Goal: Transaction & Acquisition: Purchase product/service

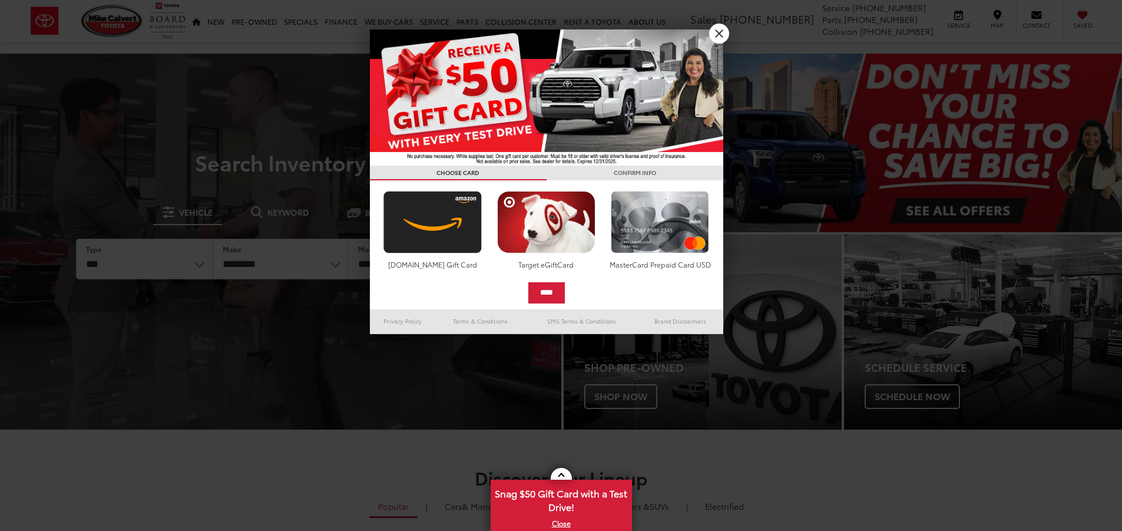
click at [273, 60] on div at bounding box center [561, 265] width 1122 height 531
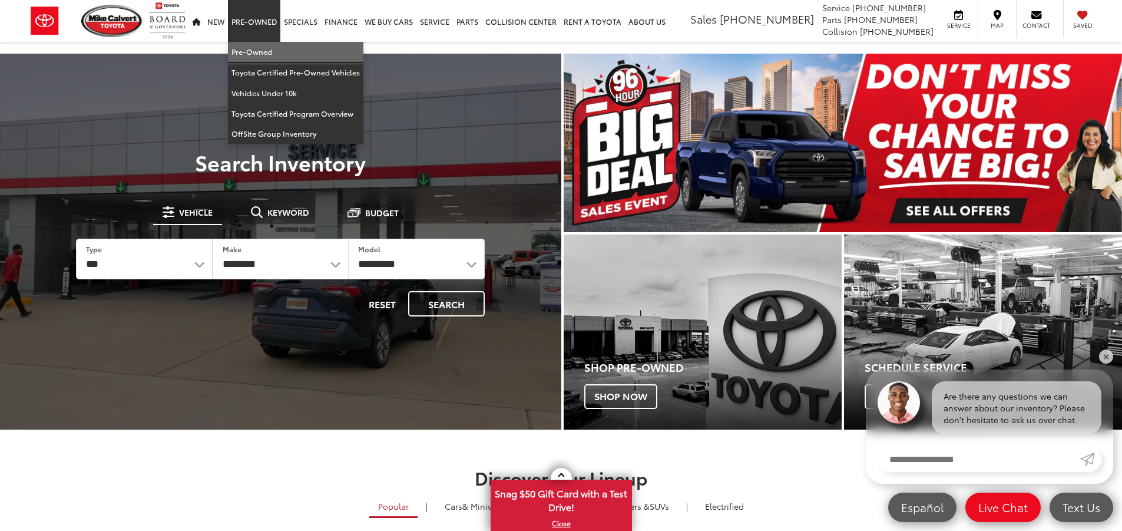
click at [261, 46] on link "Pre-Owned" at bounding box center [296, 52] width 136 height 21
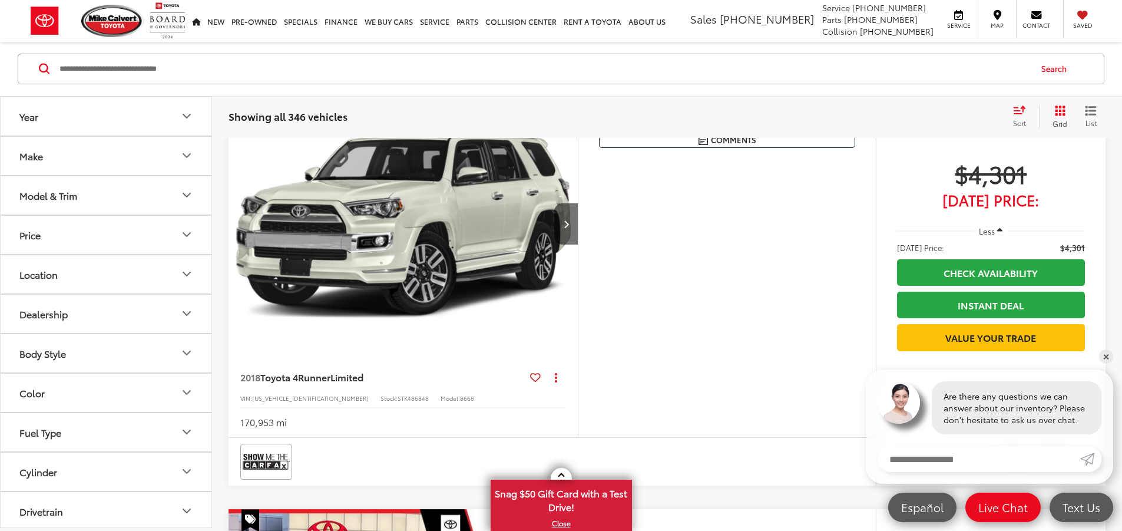
click at [107, 157] on button "Make" at bounding box center [107, 156] width 212 height 38
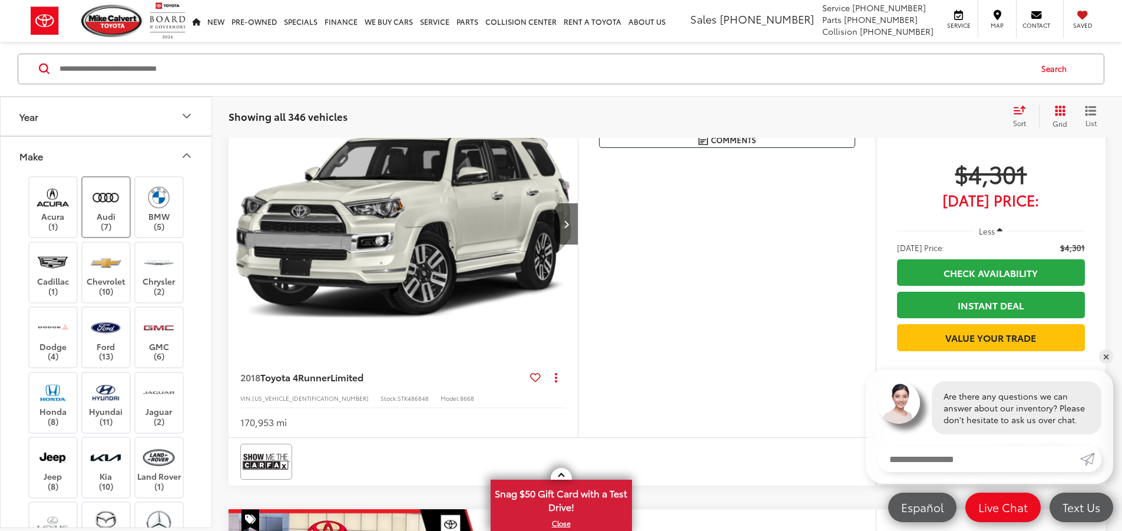
click at [115, 194] on label "Audi (7)" at bounding box center [106, 208] width 48 height 48
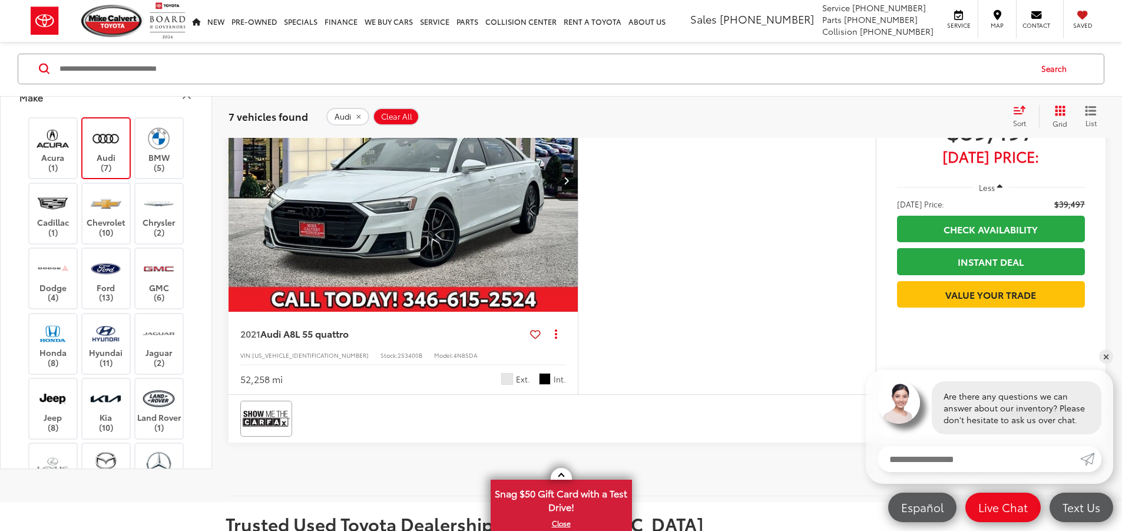
scroll to position [3193, 0]
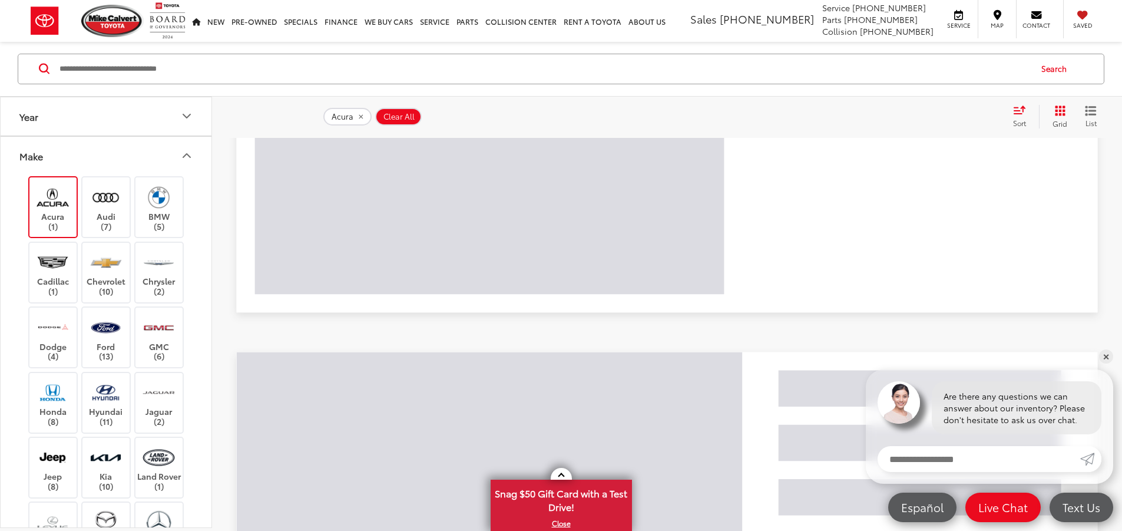
scroll to position [189, 0]
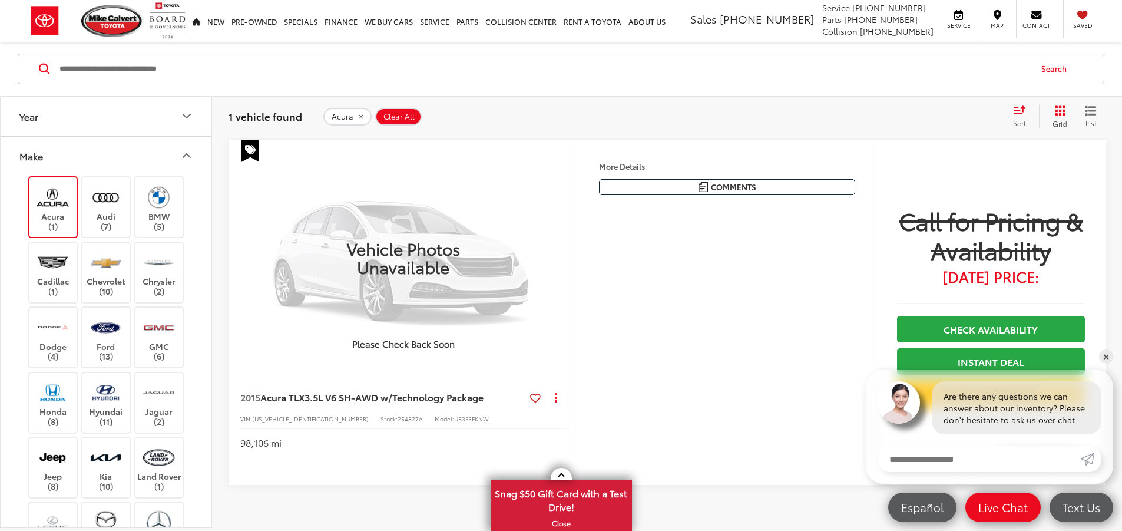
click at [44, 204] on img at bounding box center [53, 197] width 32 height 28
click at [176, 196] on label "BMW (5)" at bounding box center [160, 207] width 48 height 48
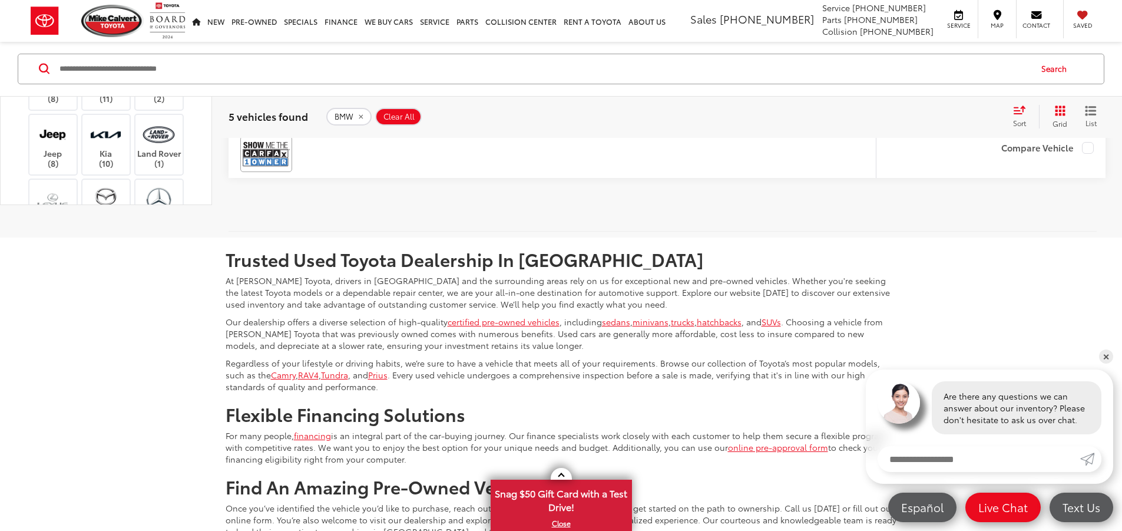
scroll to position [2309, 0]
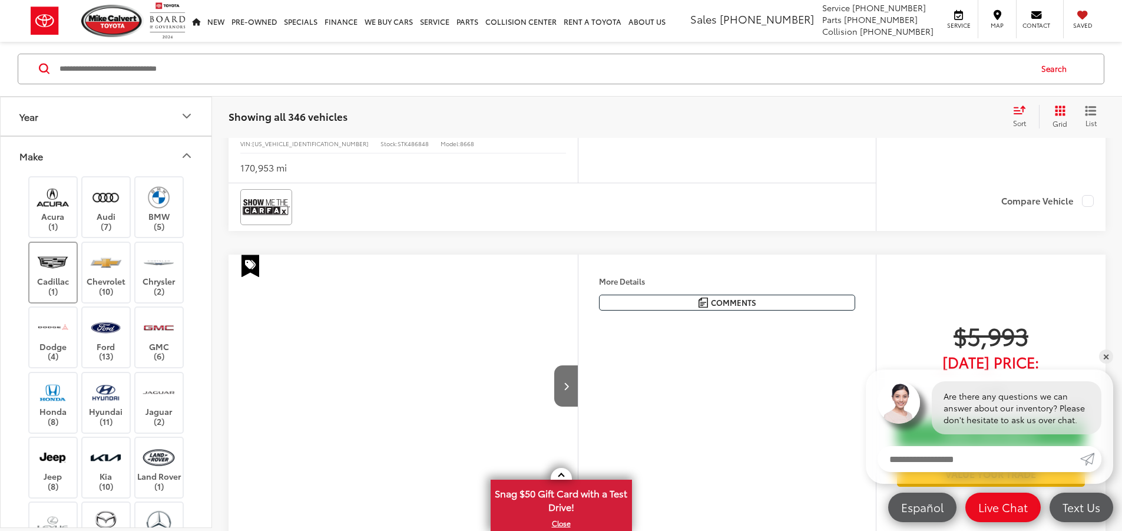
scroll to position [189, 0]
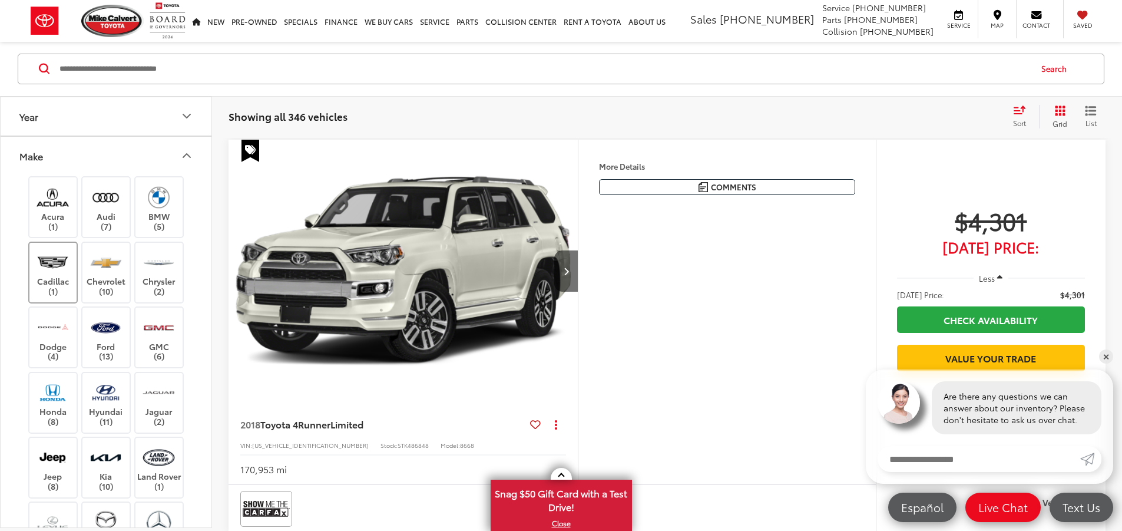
click at [57, 281] on label "Cadillac (1)" at bounding box center [53, 273] width 48 height 48
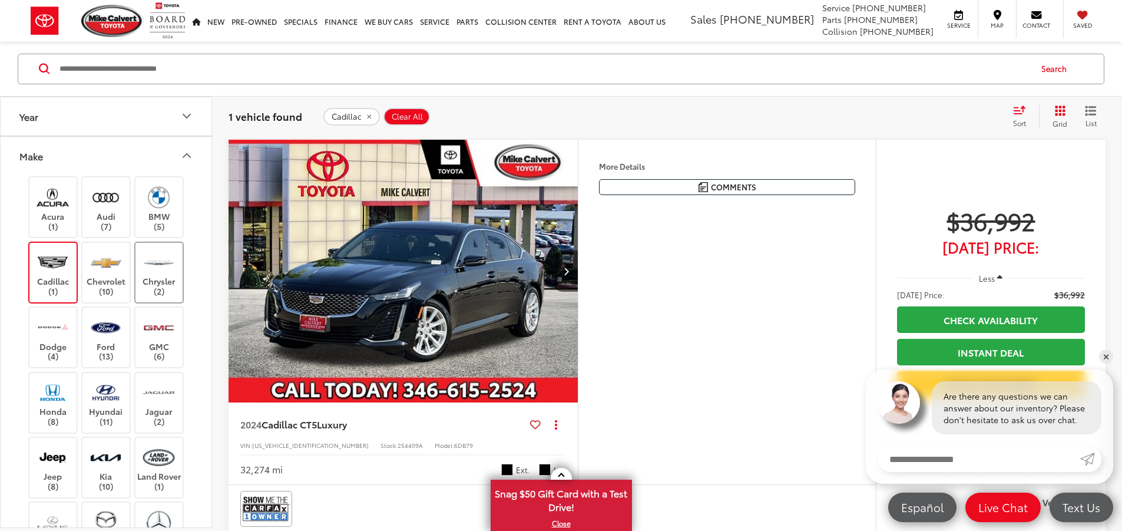
drag, startPoint x: 49, startPoint y: 283, endPoint x: 137, endPoint y: 279, distance: 88.4
click at [50, 282] on label "Cadillac (1)" at bounding box center [53, 273] width 48 height 48
click at [62, 277] on label "Cadillac (1)" at bounding box center [53, 273] width 48 height 48
click at [98, 266] on img at bounding box center [106, 263] width 32 height 28
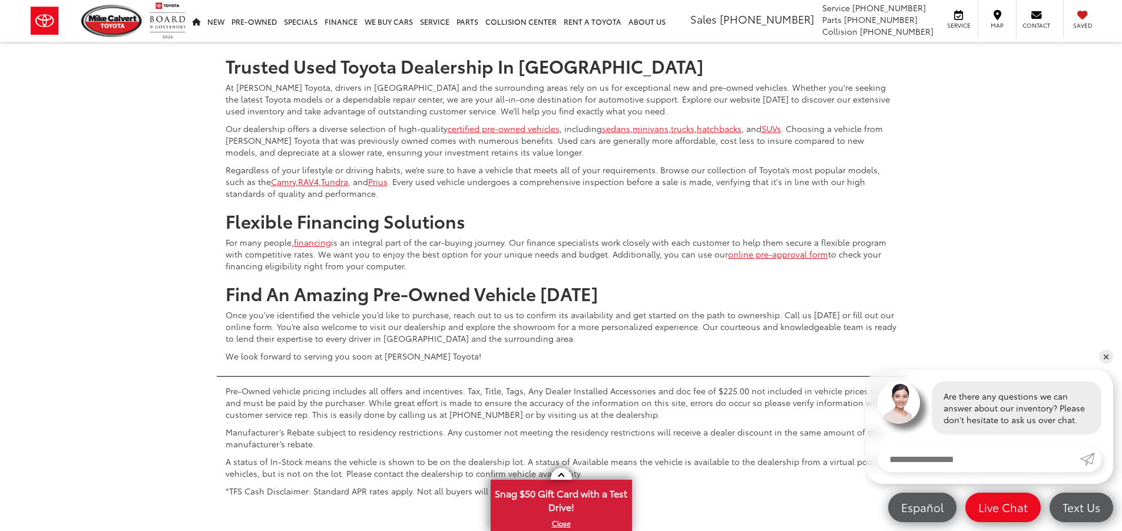
scroll to position [4607, 0]
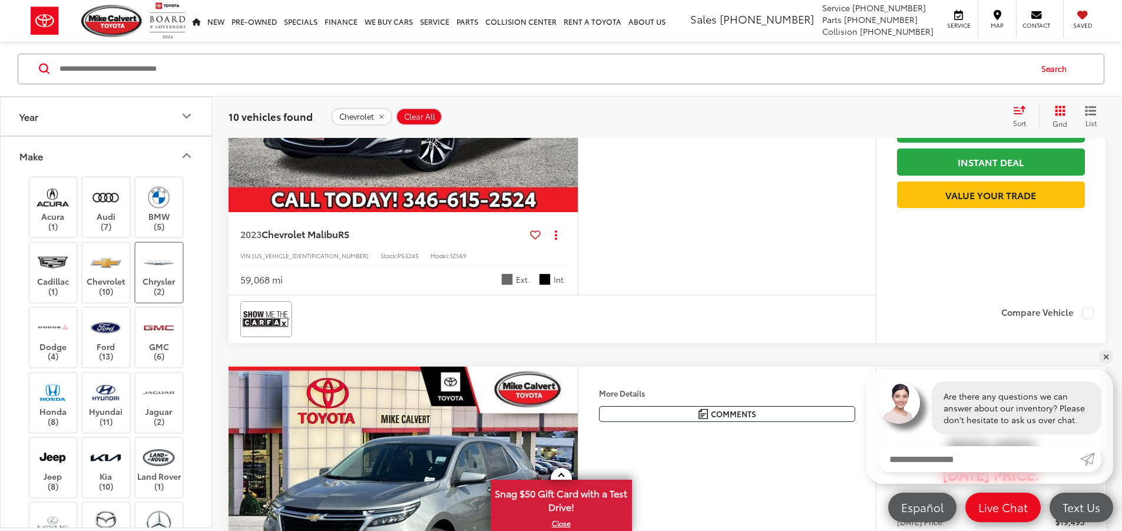
click at [172, 268] on img at bounding box center [159, 263] width 32 height 28
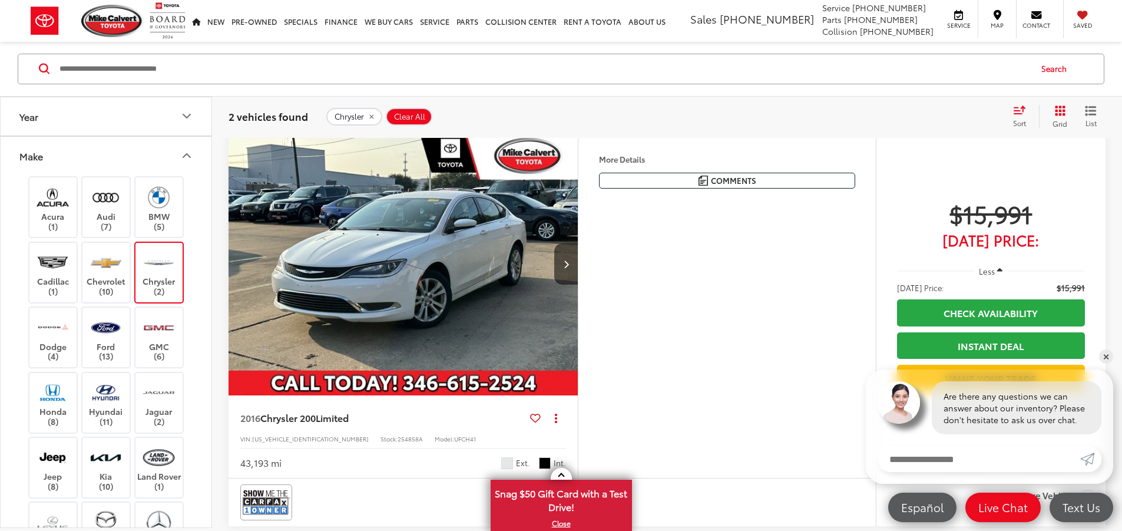
scroll to position [719, 0]
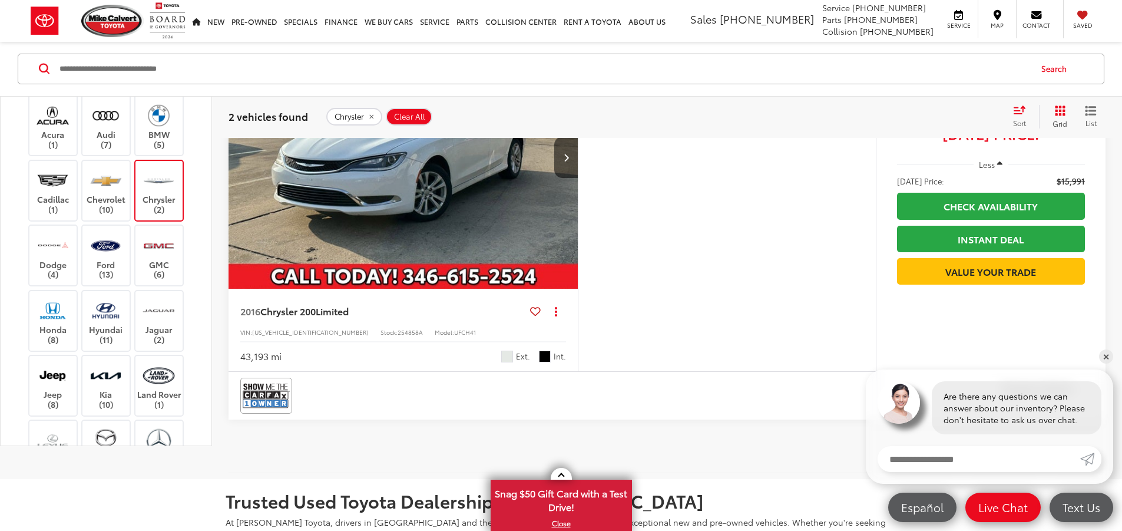
click at [150, 194] on img at bounding box center [159, 181] width 32 height 28
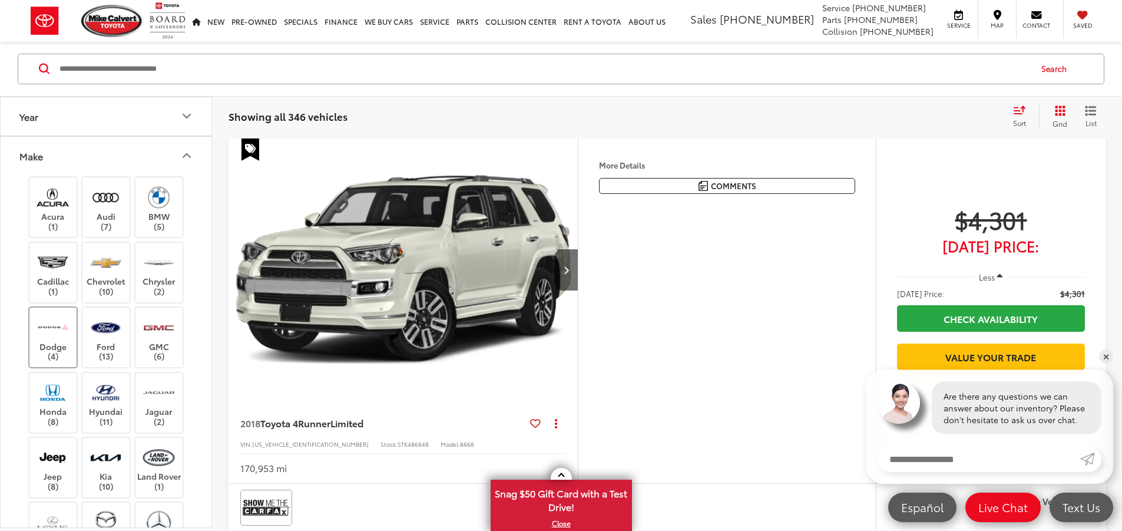
scroll to position [189, 0]
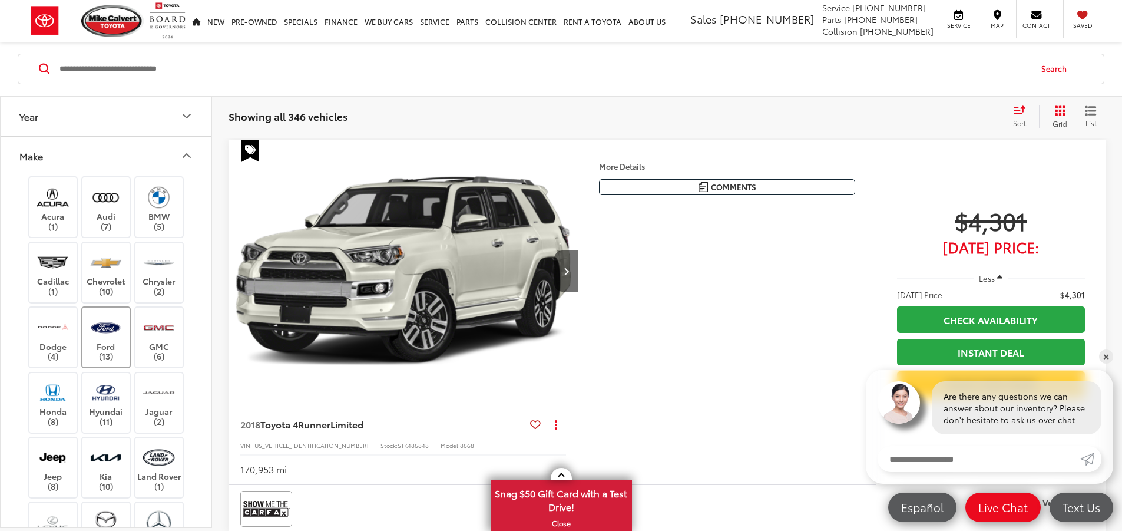
click at [108, 332] on img at bounding box center [106, 327] width 32 height 28
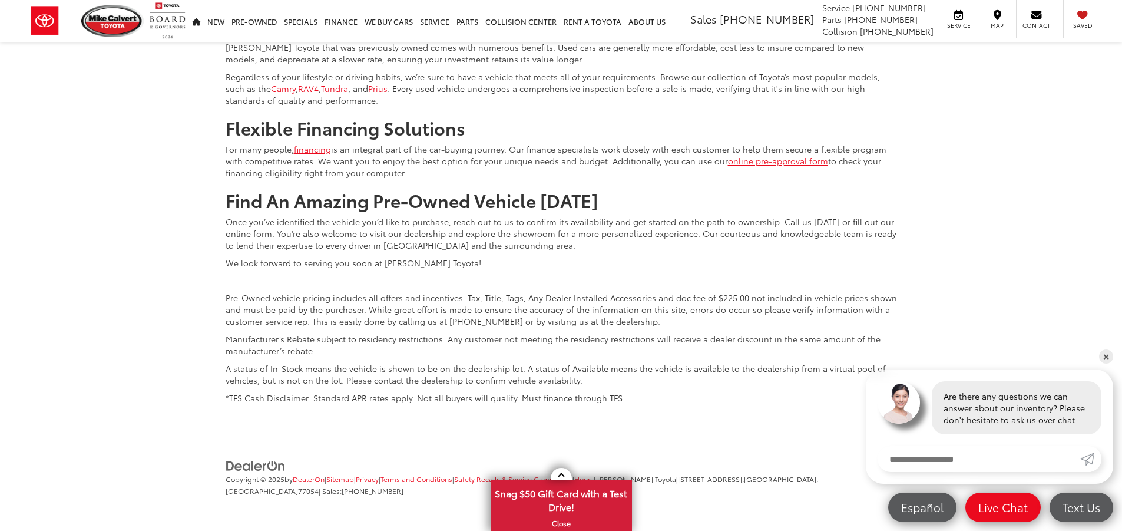
scroll to position [5609, 0]
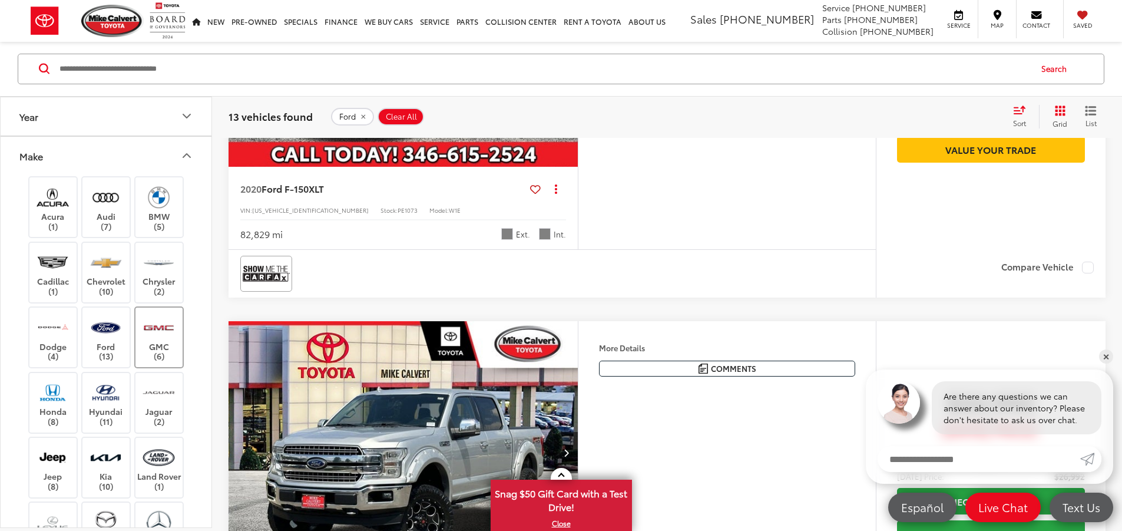
click at [166, 335] on img at bounding box center [159, 327] width 32 height 28
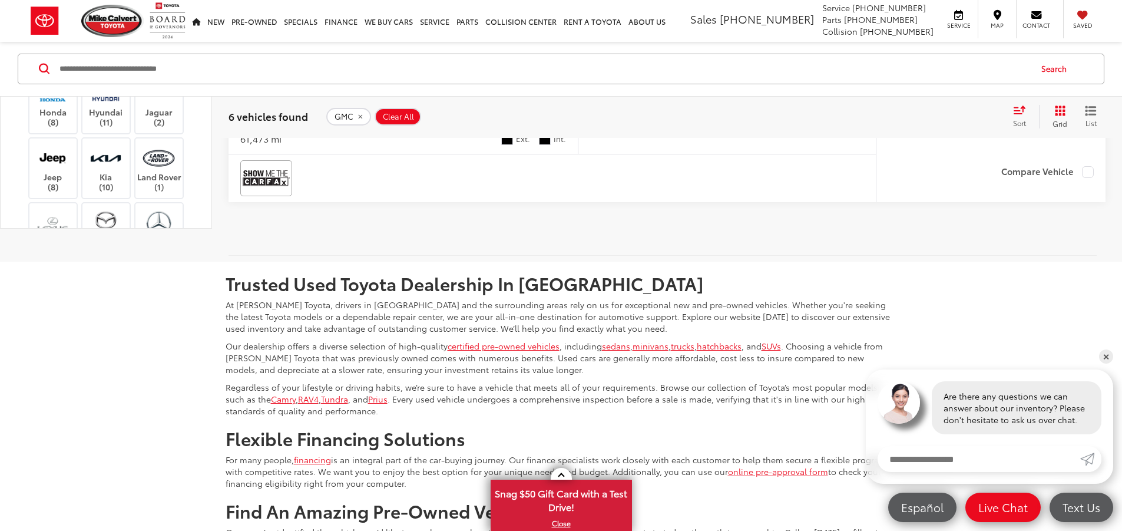
scroll to position [2957, 0]
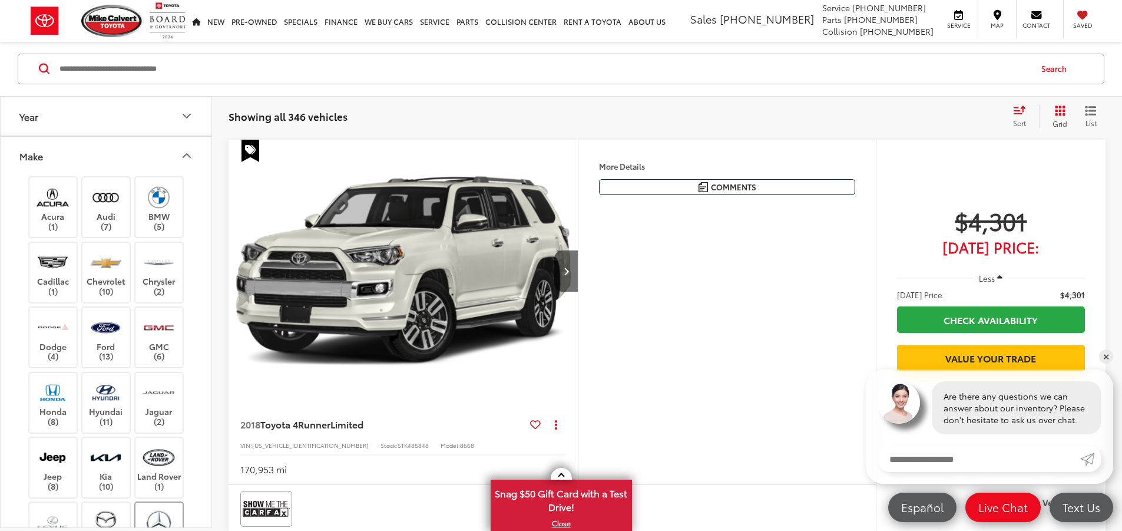
scroll to position [177, 0]
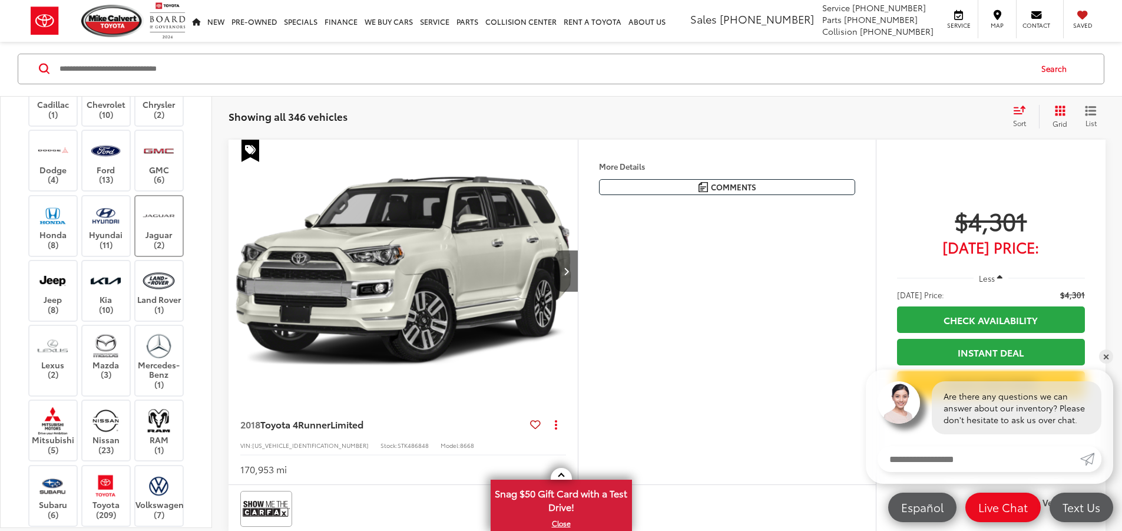
click at [166, 226] on img at bounding box center [159, 216] width 32 height 28
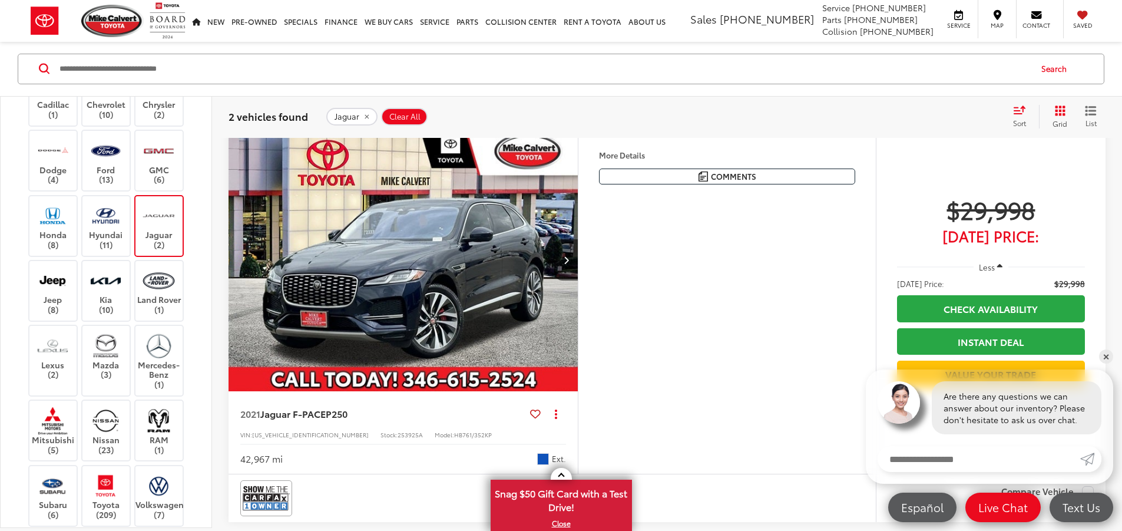
scroll to position [719, 0]
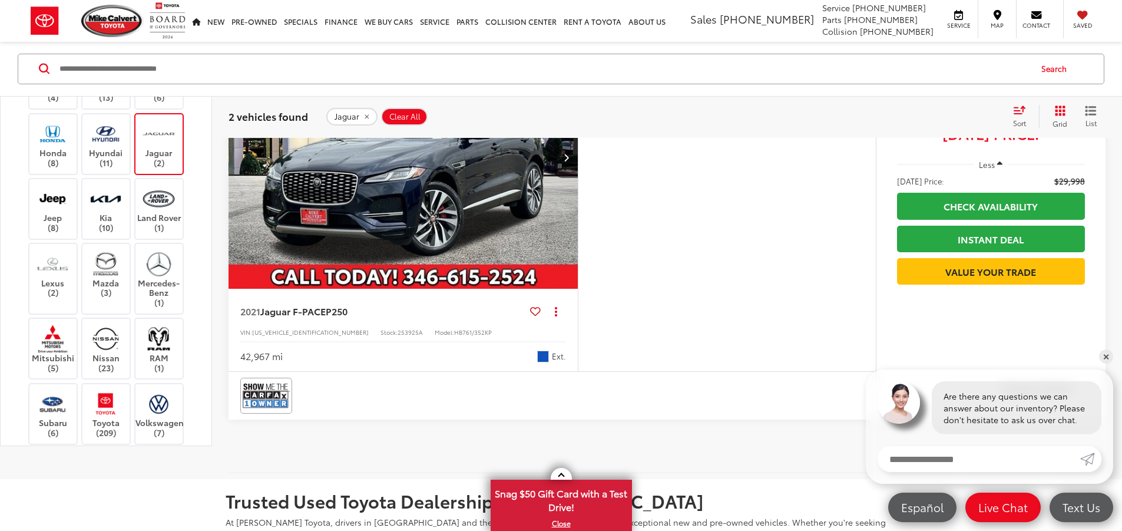
click at [158, 168] on label "Jaguar (2)" at bounding box center [160, 144] width 48 height 48
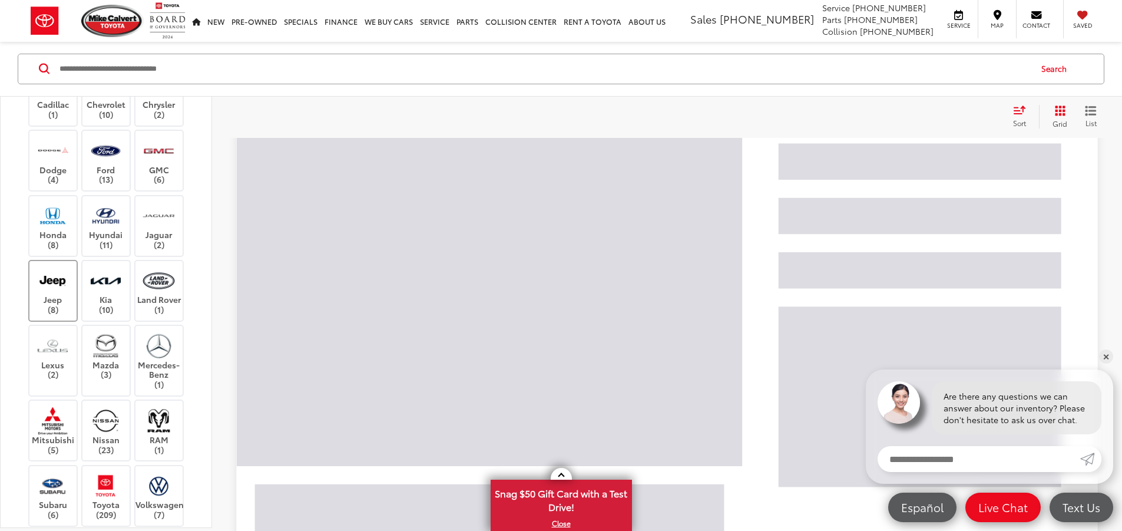
click at [45, 280] on img at bounding box center [53, 281] width 32 height 28
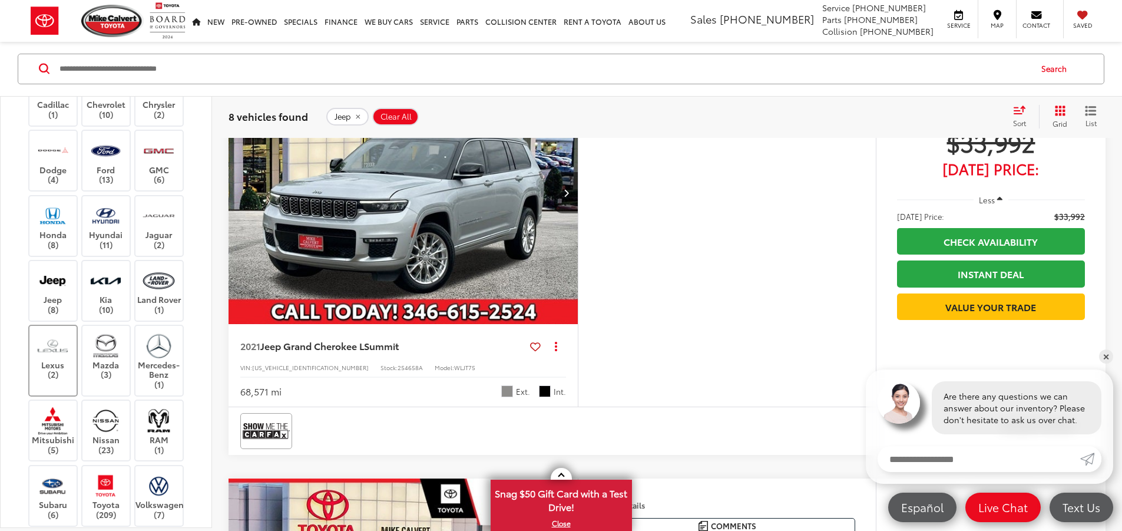
click at [40, 364] on label "Lexus (2)" at bounding box center [53, 356] width 48 height 48
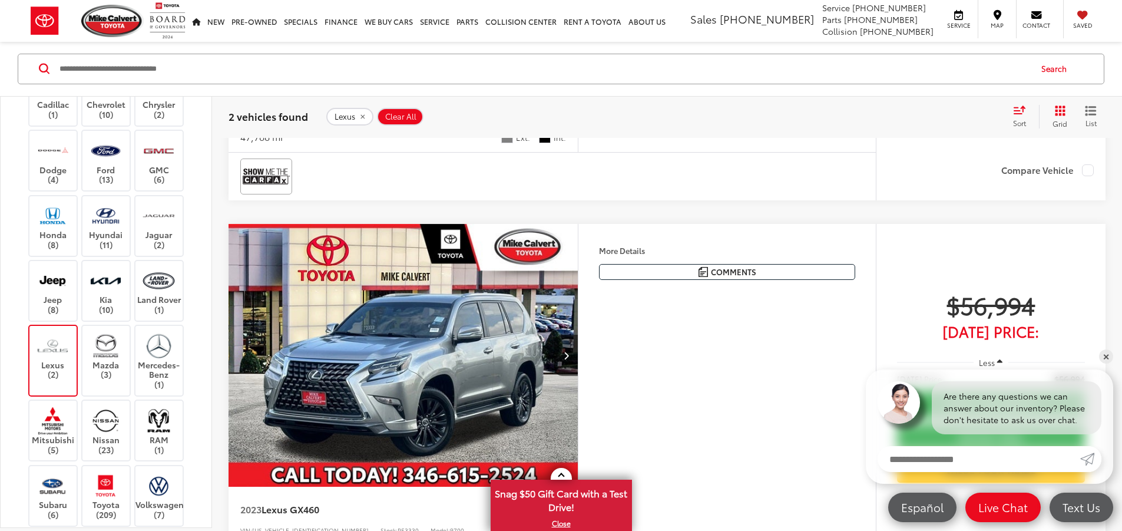
scroll to position [365, 0]
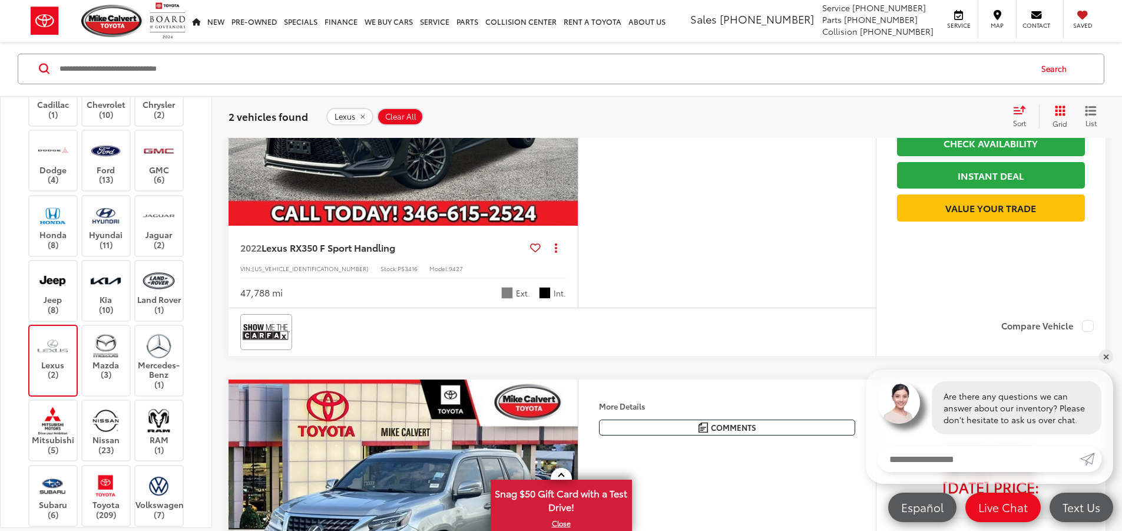
click at [46, 361] on label "Lexus (2)" at bounding box center [53, 356] width 48 height 48
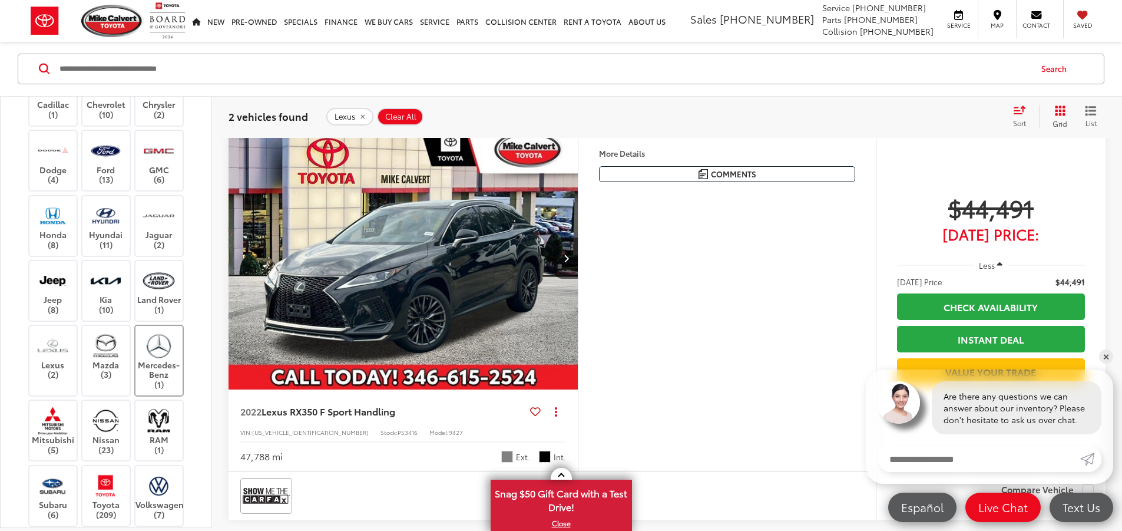
scroll to position [189, 0]
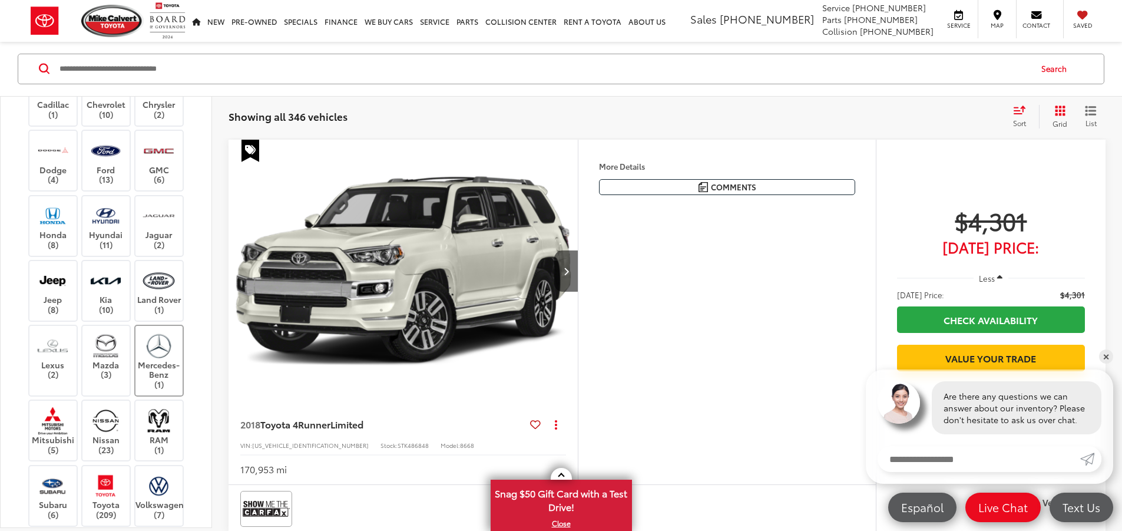
click at [153, 353] on img at bounding box center [159, 346] width 32 height 28
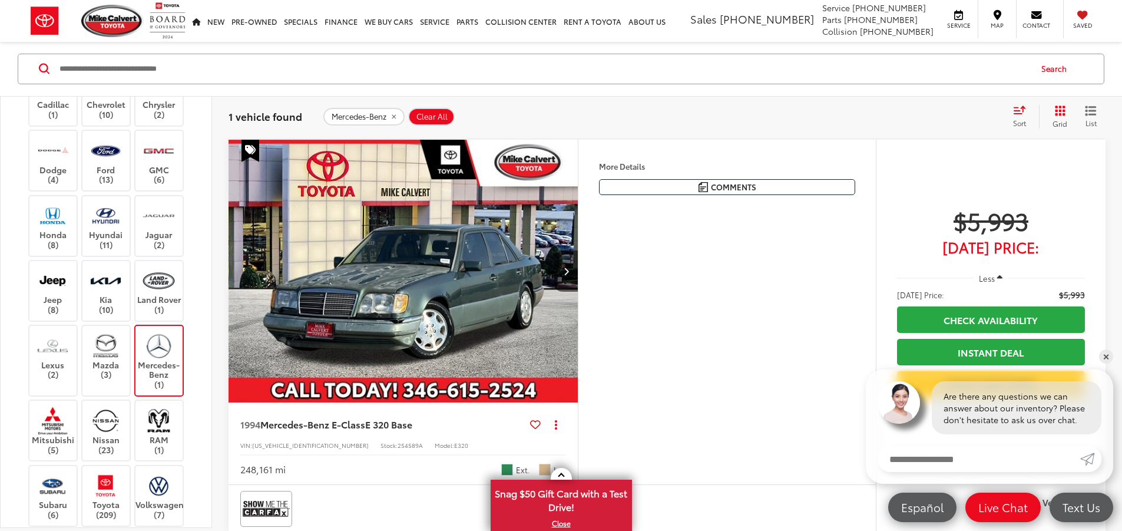
click at [153, 353] on img at bounding box center [159, 346] width 32 height 28
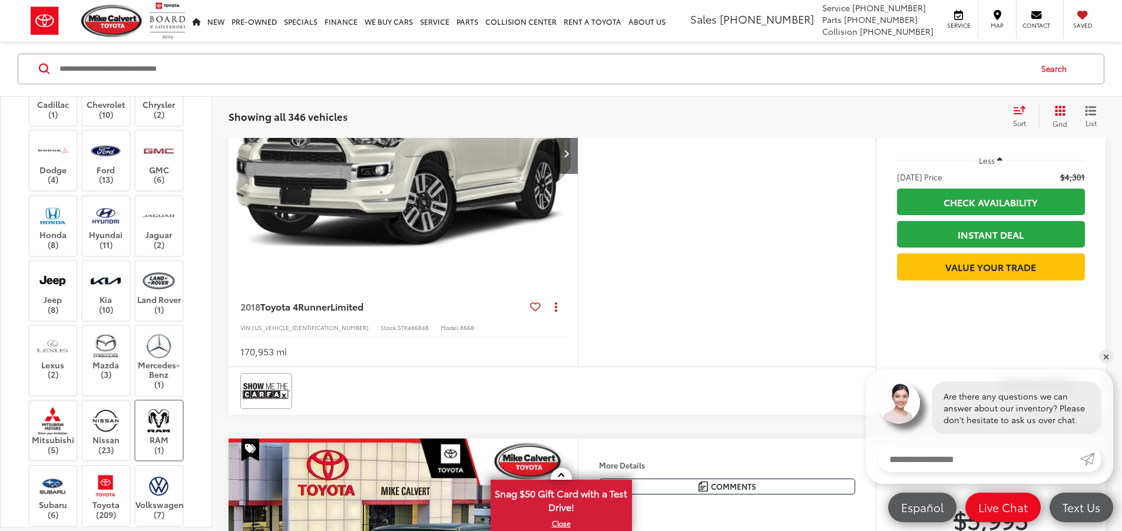
scroll to position [295, 0]
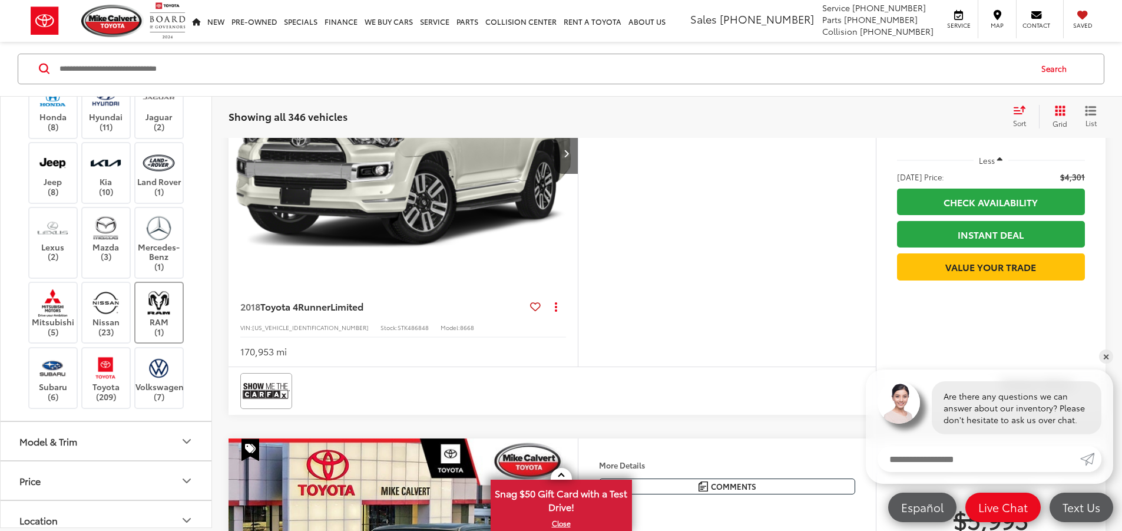
click at [177, 326] on label "RAM (1)" at bounding box center [160, 313] width 48 height 48
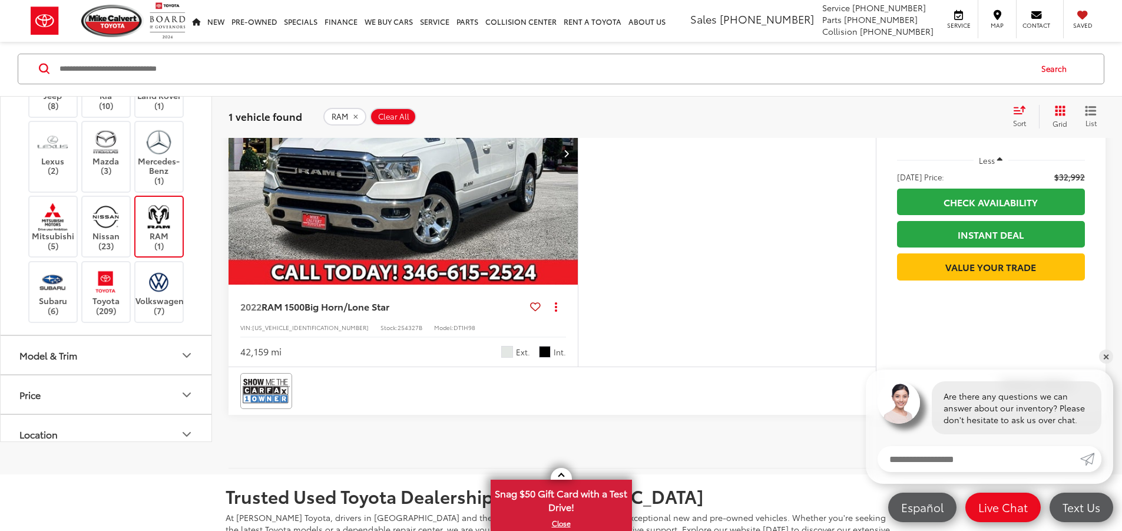
scroll to position [247, 0]
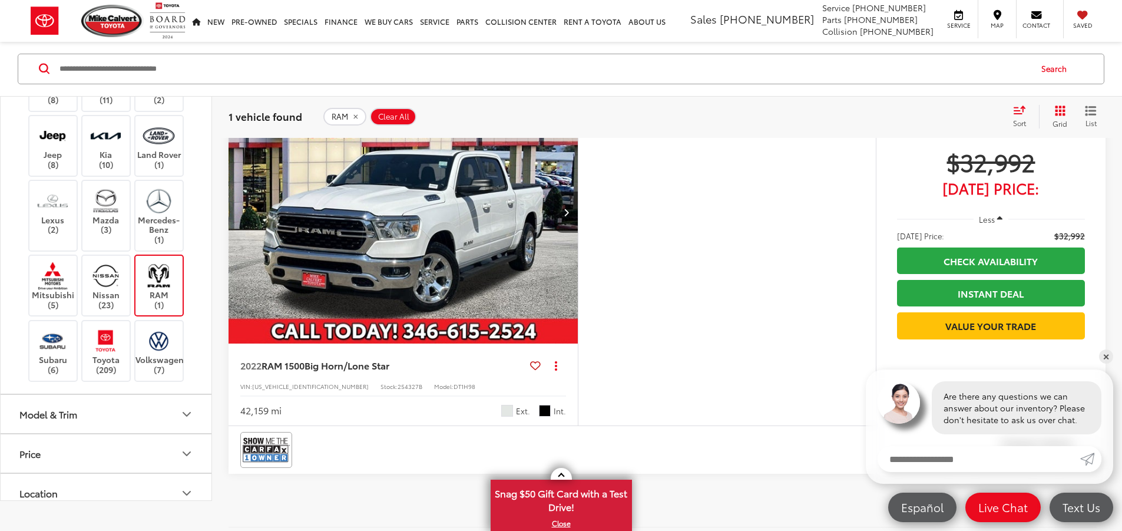
click at [429, 252] on img "2022 RAM 1500 Big Horn/Lone Star 0" at bounding box center [403, 212] width 351 height 263
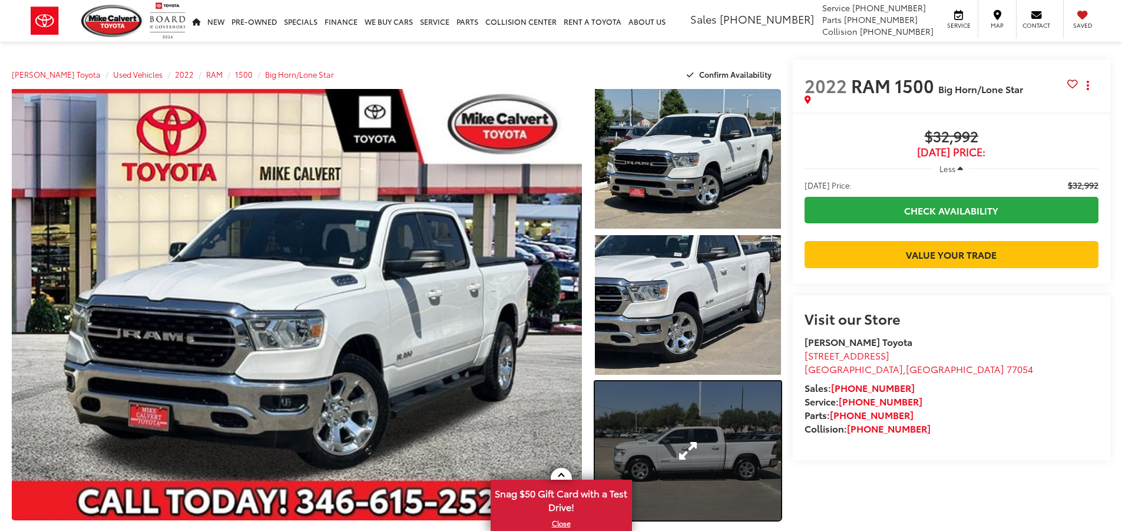
click at [701, 399] on link "Expand Photo 3" at bounding box center [688, 451] width 186 height 140
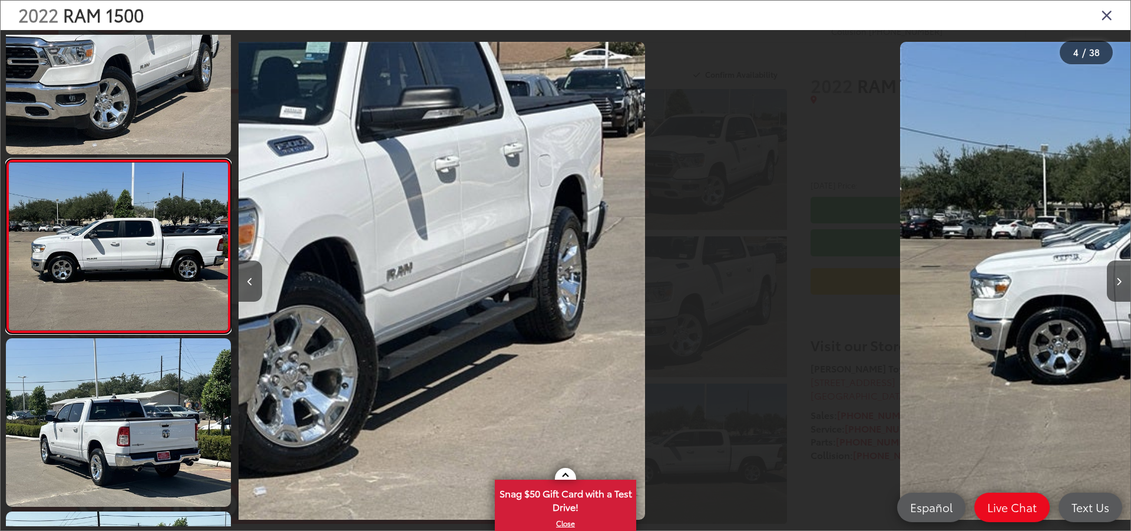
scroll to position [0, 2676]
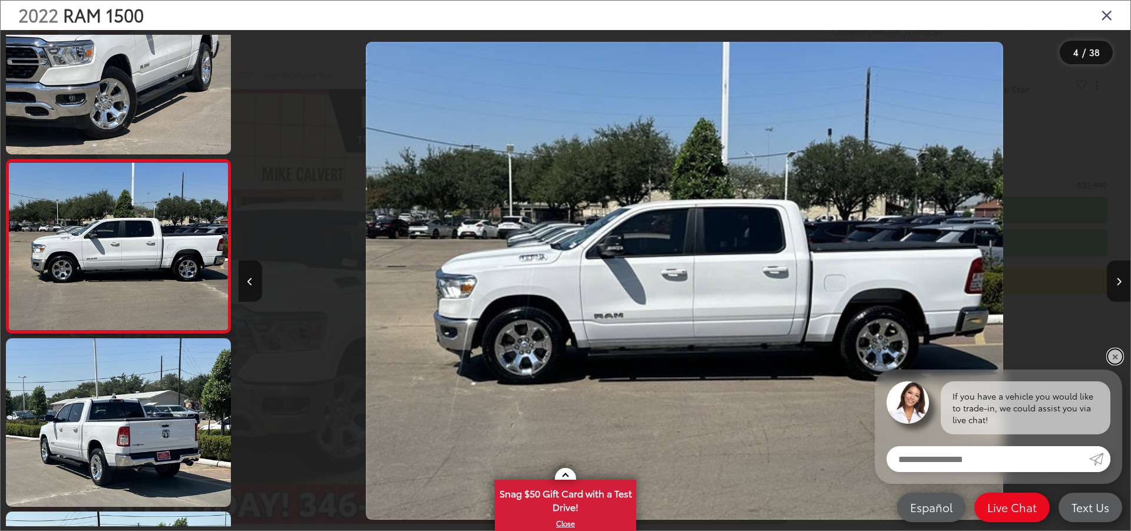
click at [1111, 355] on link "✕" at bounding box center [1115, 356] width 14 height 14
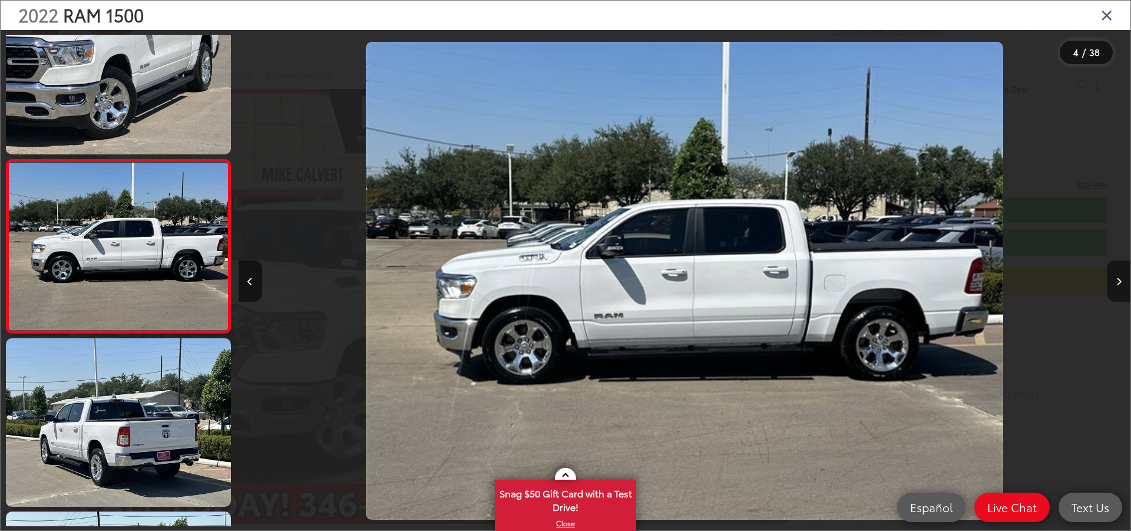
click at [1122, 287] on button "Next image" at bounding box center [1119, 280] width 24 height 41
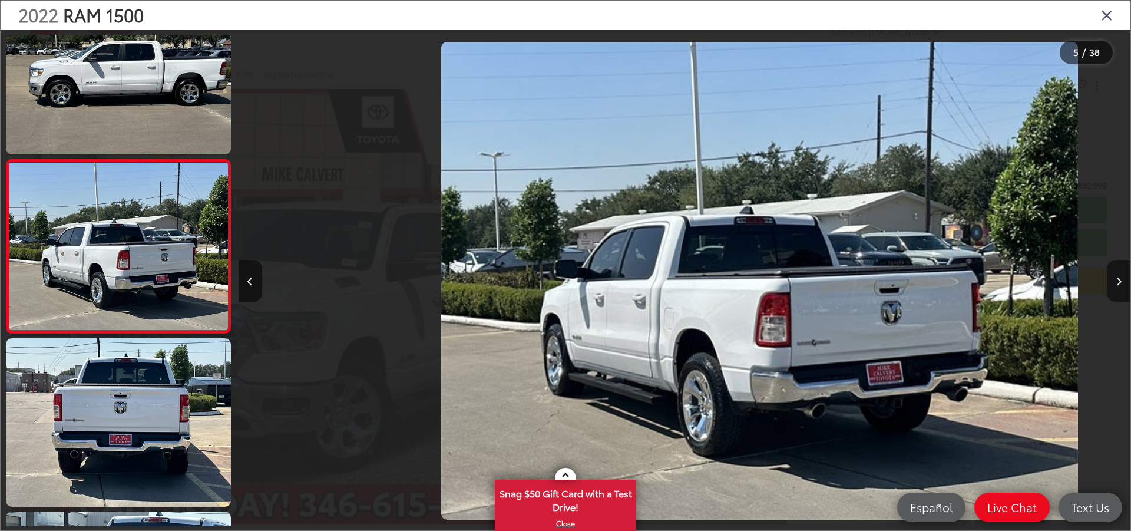
scroll to position [0, 3569]
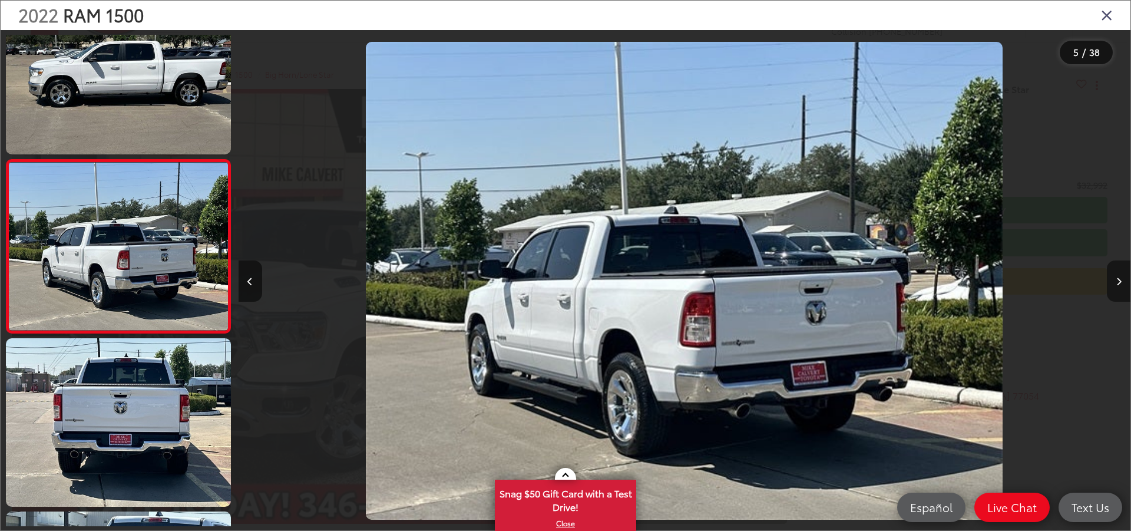
click at [1122, 287] on button "Next image" at bounding box center [1119, 280] width 24 height 41
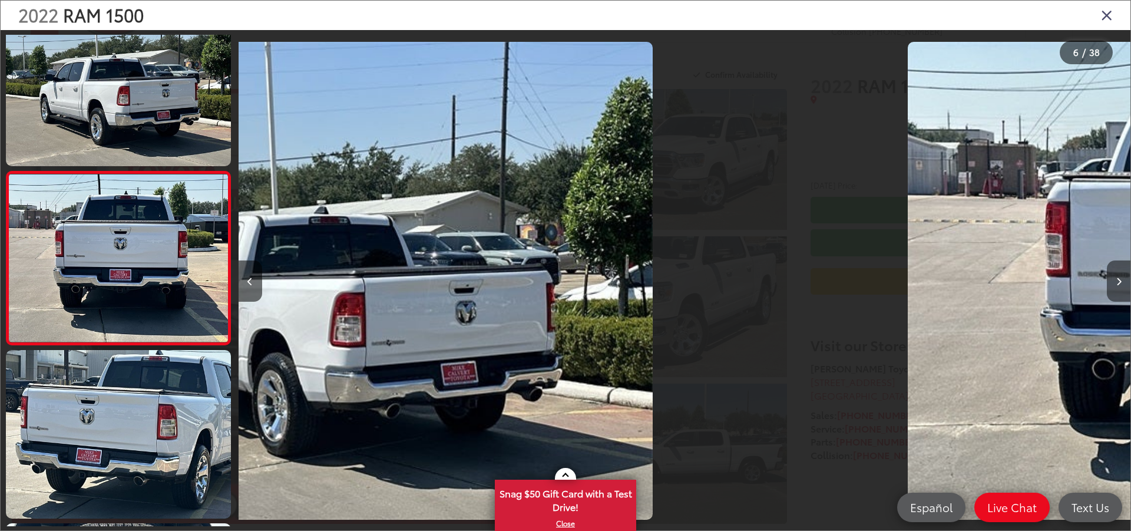
scroll to position [743, 0]
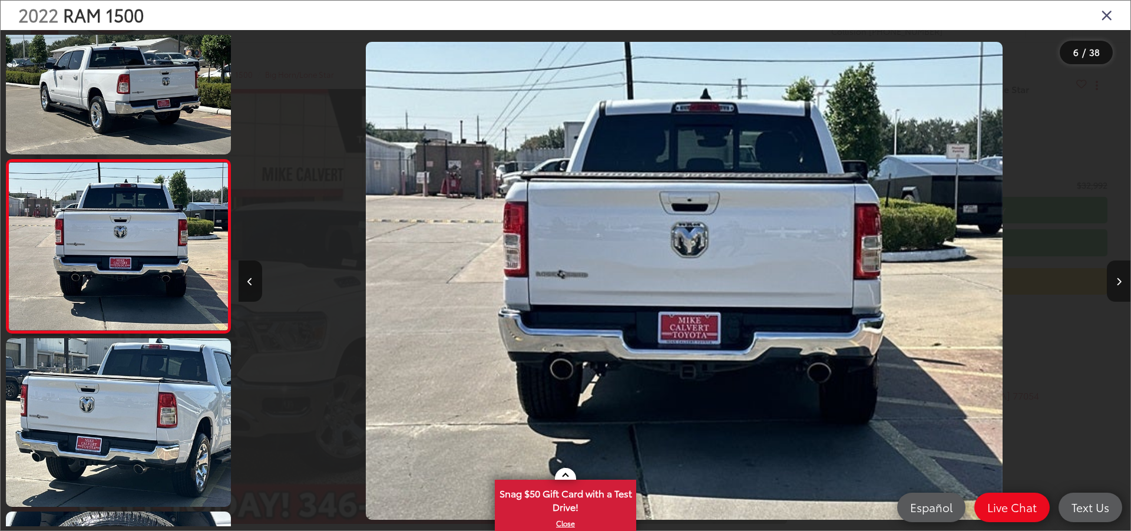
click at [1122, 287] on button "Next image" at bounding box center [1119, 280] width 24 height 41
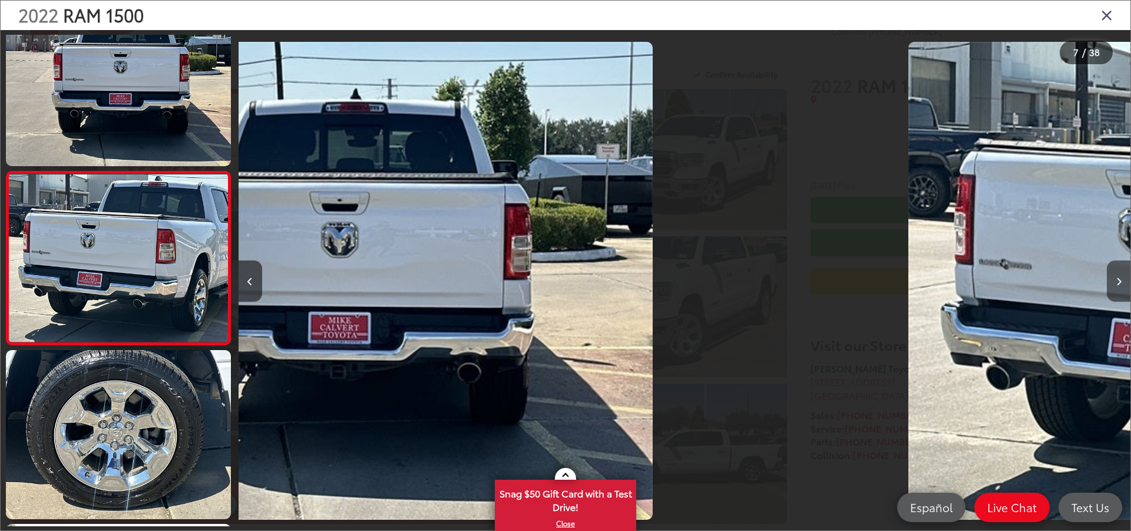
scroll to position [916, 0]
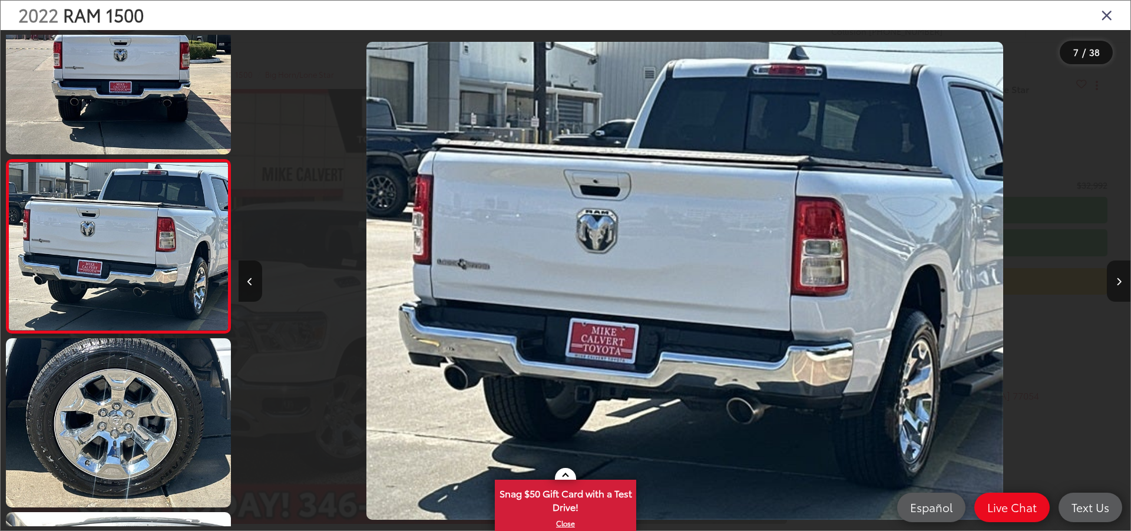
click at [1122, 287] on button "Next image" at bounding box center [1119, 280] width 24 height 41
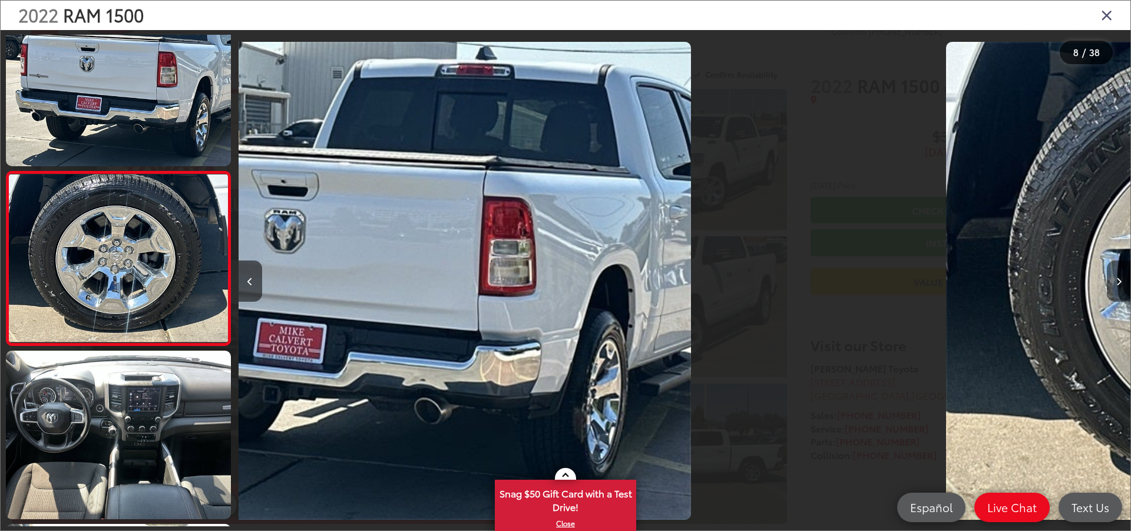
scroll to position [1089, 0]
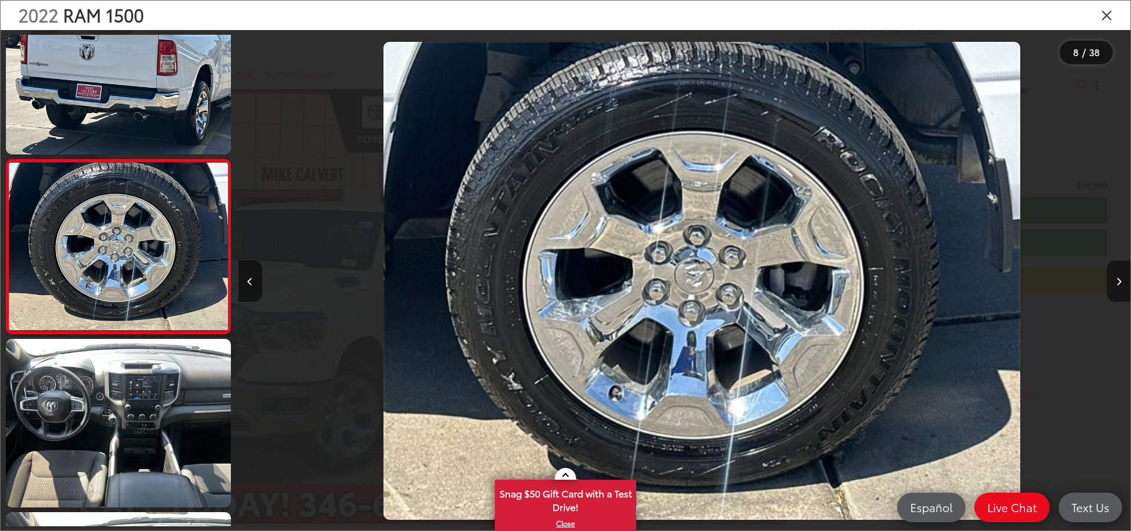
click at [1122, 287] on button "Next image" at bounding box center [1119, 280] width 24 height 41
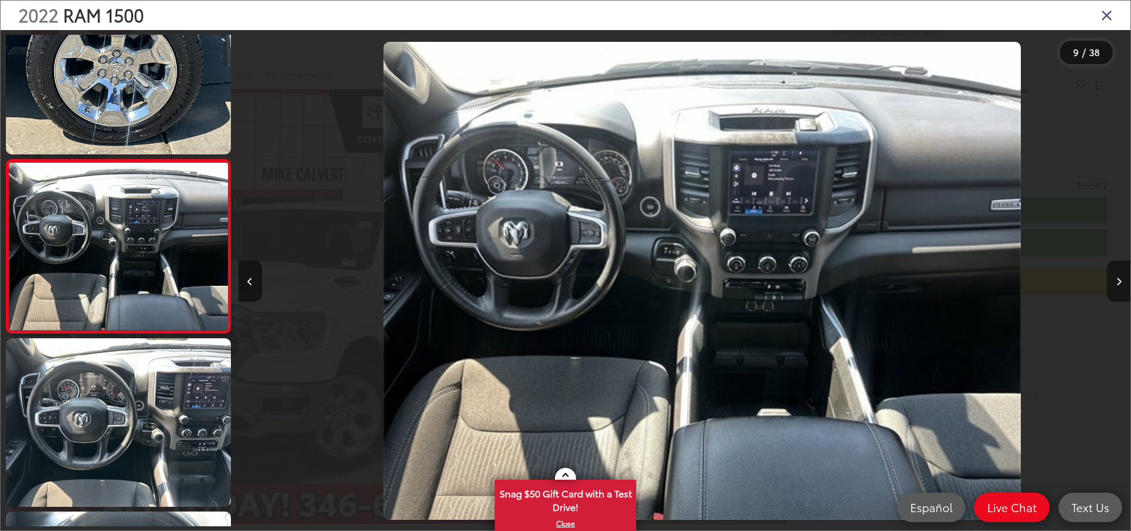
scroll to position [0, 7137]
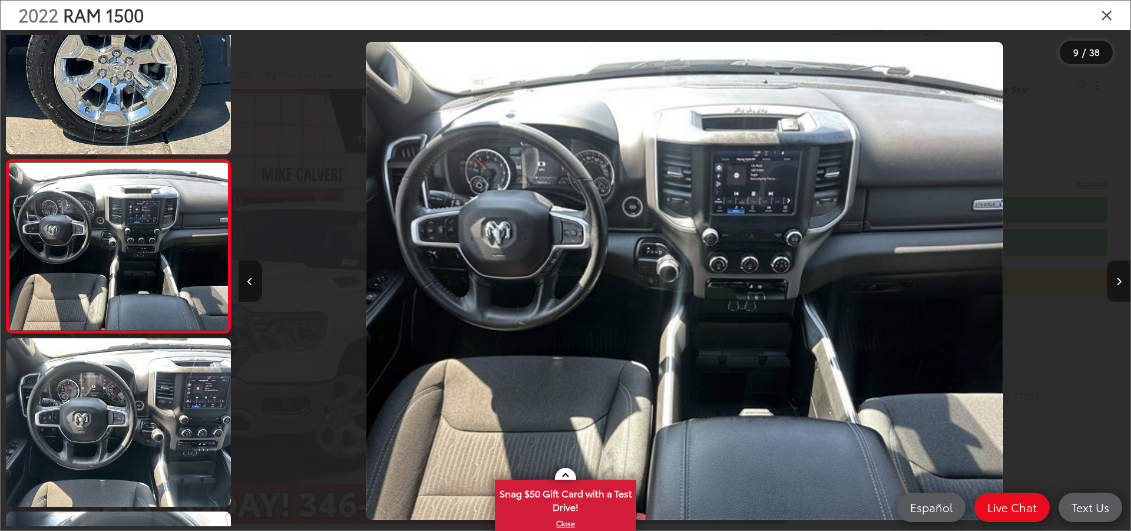
click at [1122, 287] on button "Next image" at bounding box center [1119, 280] width 24 height 41
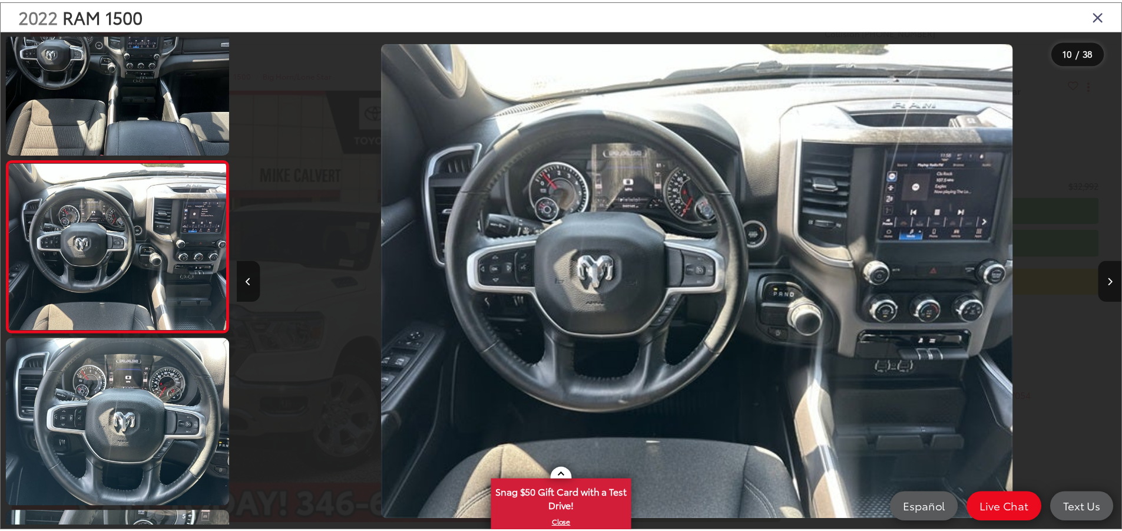
scroll to position [0, 8030]
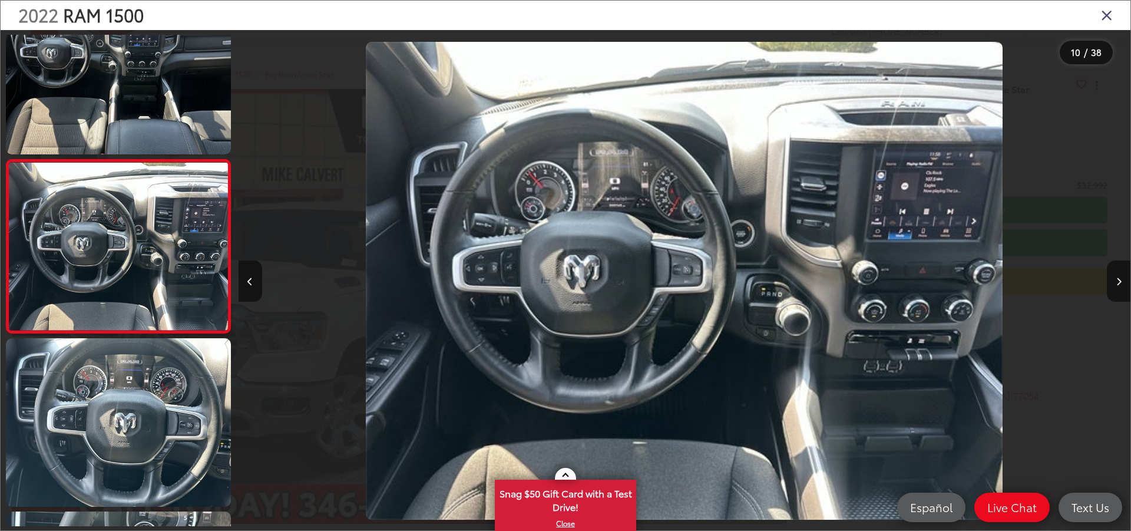
click at [1105, 18] on icon "Close gallery" at bounding box center [1107, 14] width 12 height 15
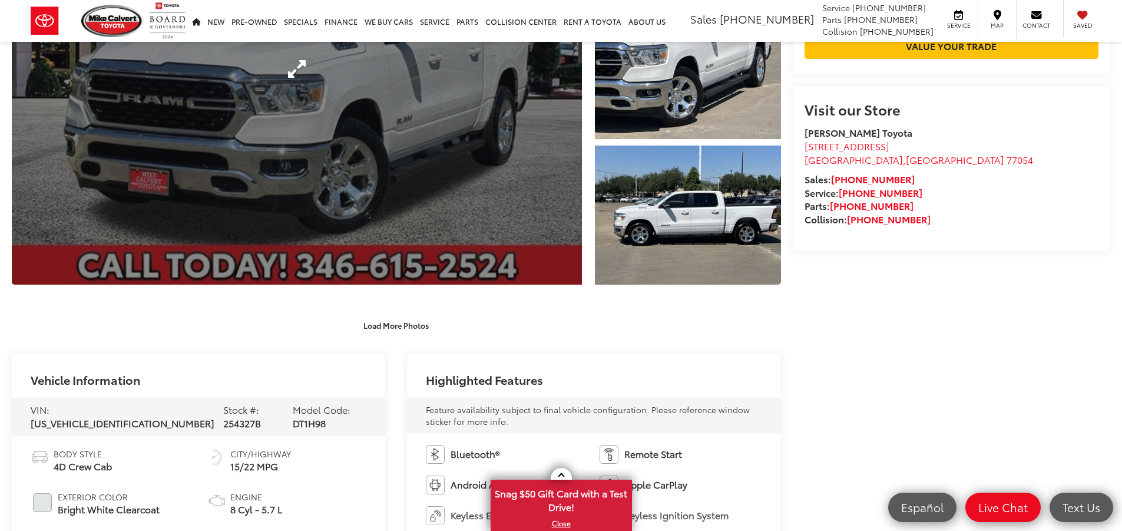
scroll to position [0, 0]
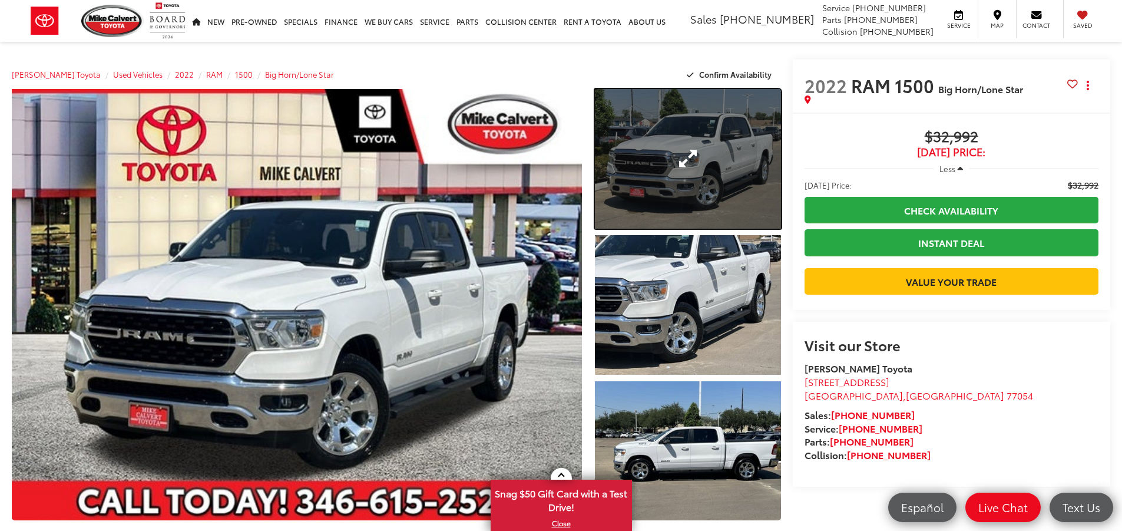
click at [683, 140] on link "Expand Photo 1" at bounding box center [688, 159] width 186 height 140
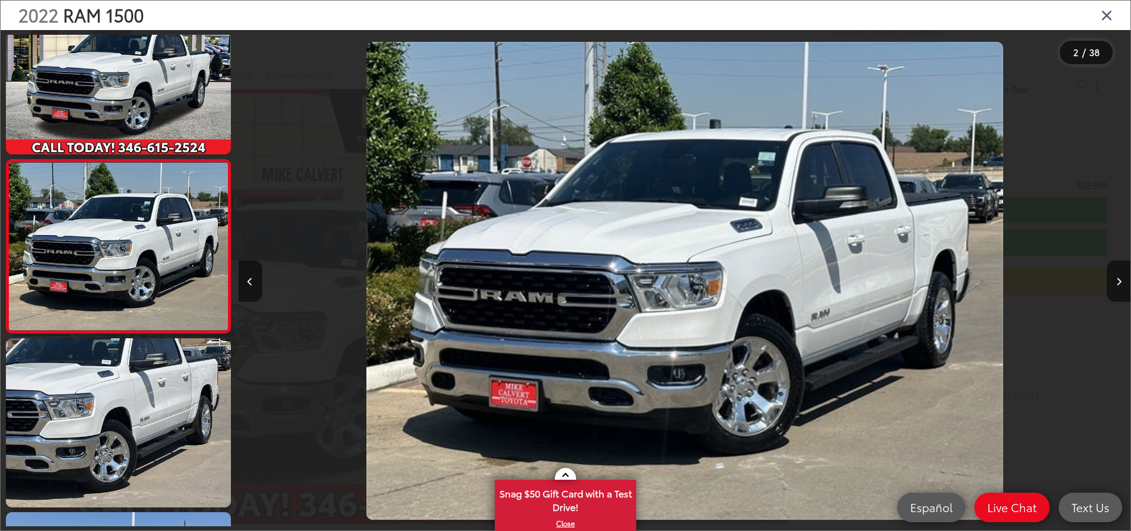
click at [1103, 277] on div at bounding box center [1018, 280] width 223 height 501
click at [1106, 277] on div at bounding box center [1018, 280] width 223 height 501
click at [1112, 276] on button "Next image" at bounding box center [1119, 280] width 24 height 41
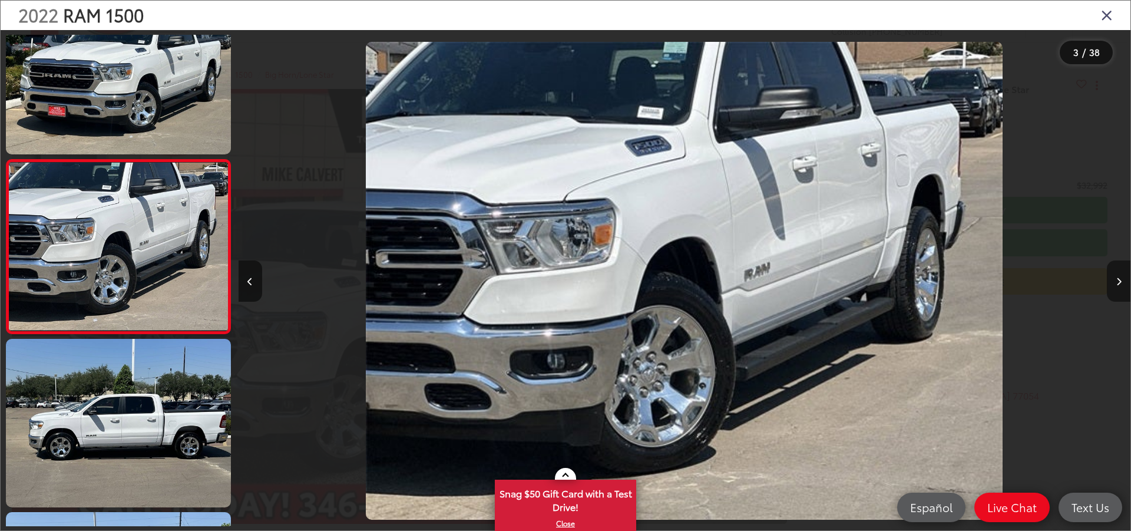
click at [1112, 276] on button "Next image" at bounding box center [1119, 280] width 24 height 41
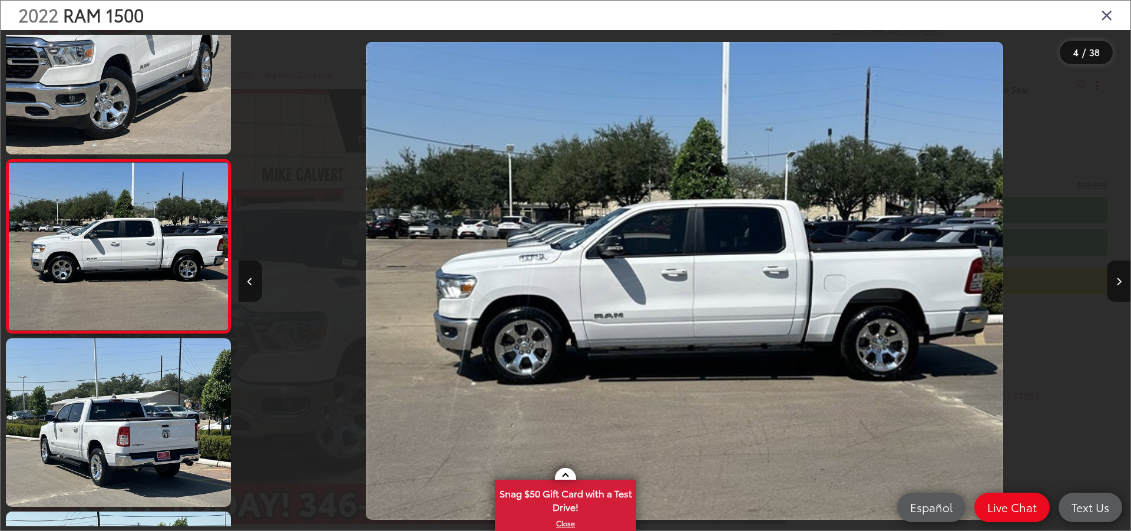
click at [1102, 9] on icon "Close gallery" at bounding box center [1107, 14] width 12 height 15
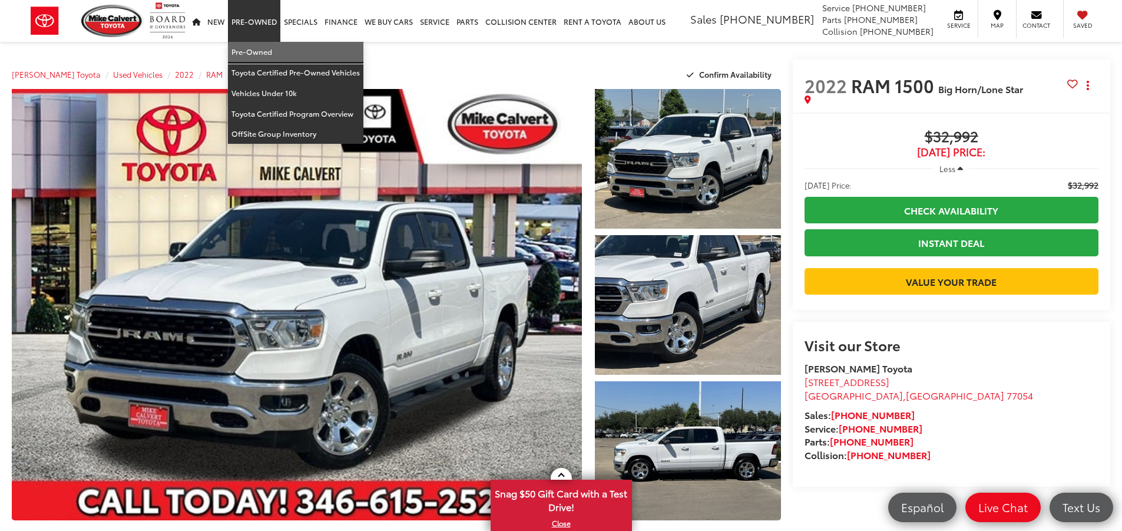
click at [279, 49] on link "Pre-Owned" at bounding box center [296, 52] width 136 height 21
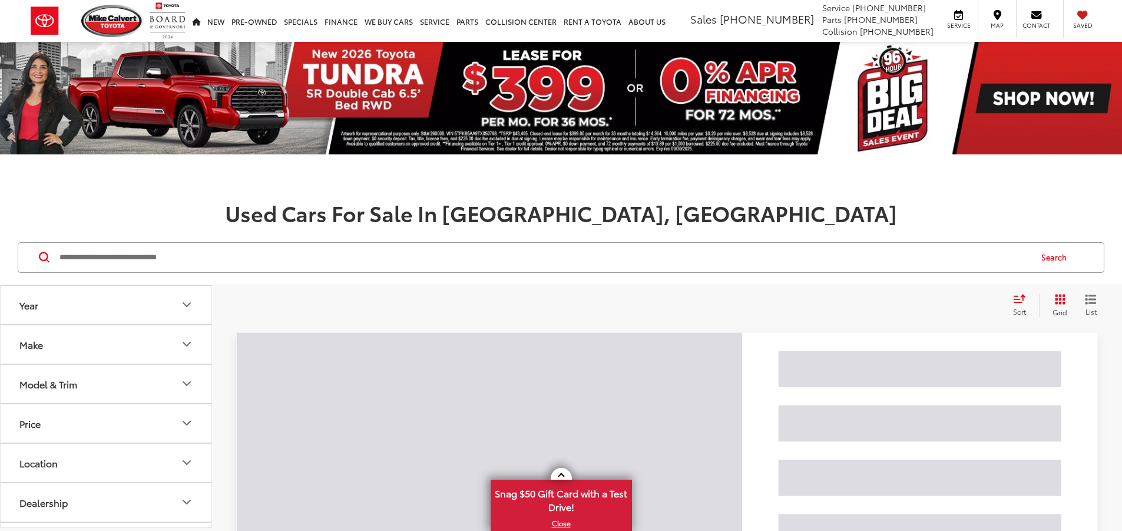
click at [292, 260] on input "Search by Make, Model, or Keyword" at bounding box center [544, 257] width 972 height 28
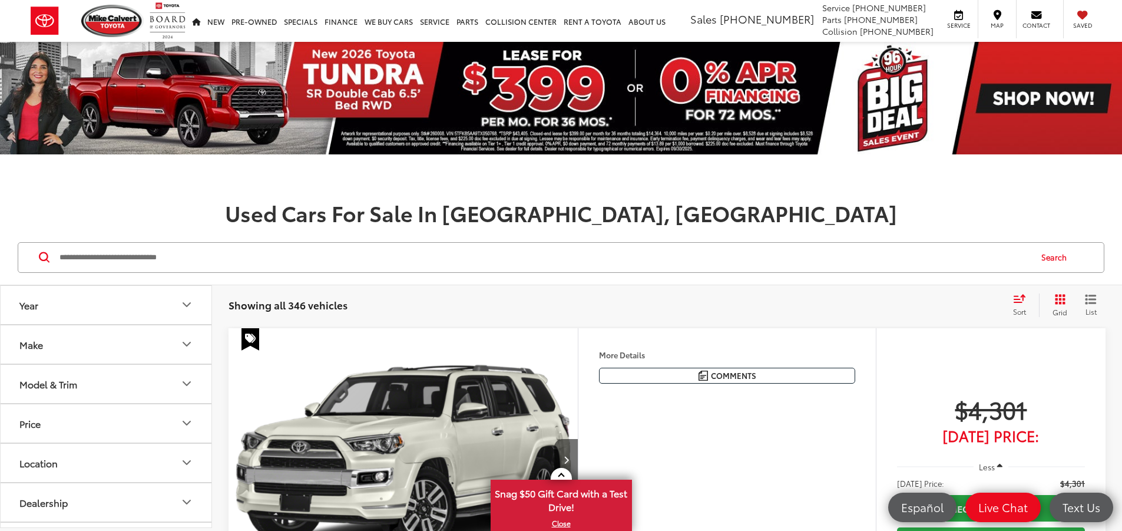
paste input "********"
type input "********"
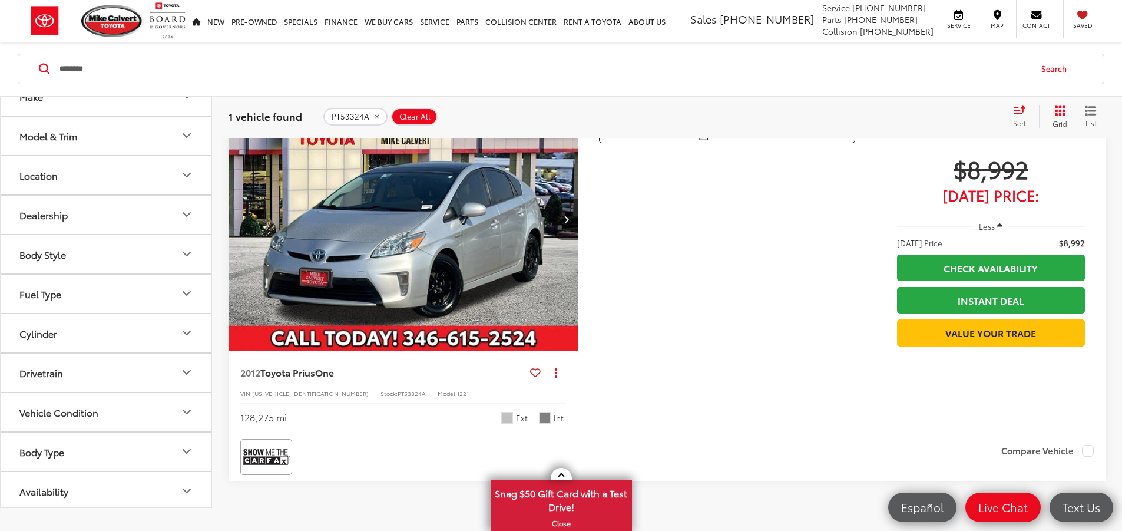
scroll to position [236, 0]
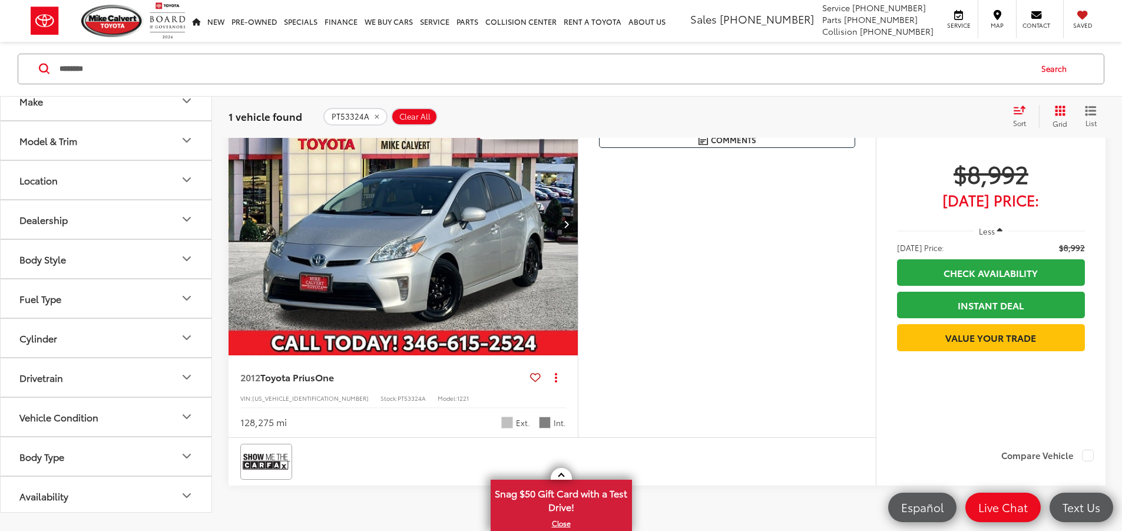
click at [97, 152] on button "Model & Trim" at bounding box center [107, 140] width 212 height 38
drag, startPoint x: 249, startPoint y: 57, endPoint x: 0, endPoint y: 98, distance: 252.6
click at [0, 98] on div "Make Model & Trim Acura TLX (0) All Trims Or select individual trims 3.5L V6 SH…" at bounding box center [561, 270] width 1122 height 551
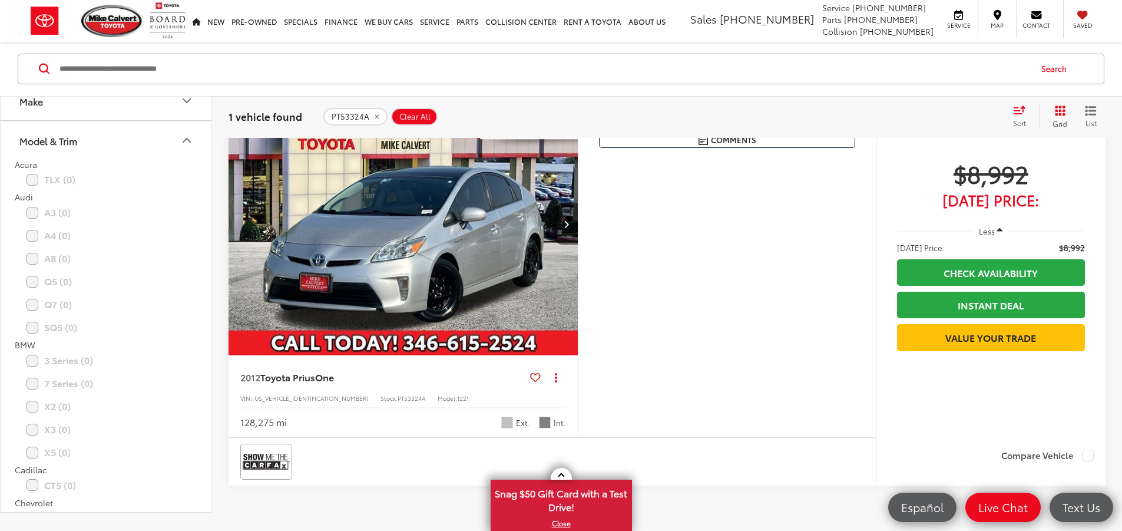
drag, startPoint x: 1059, startPoint y: 61, endPoint x: 994, endPoint y: 48, distance: 66.1
click at [1057, 62] on button "Search" at bounding box center [1057, 68] width 54 height 29
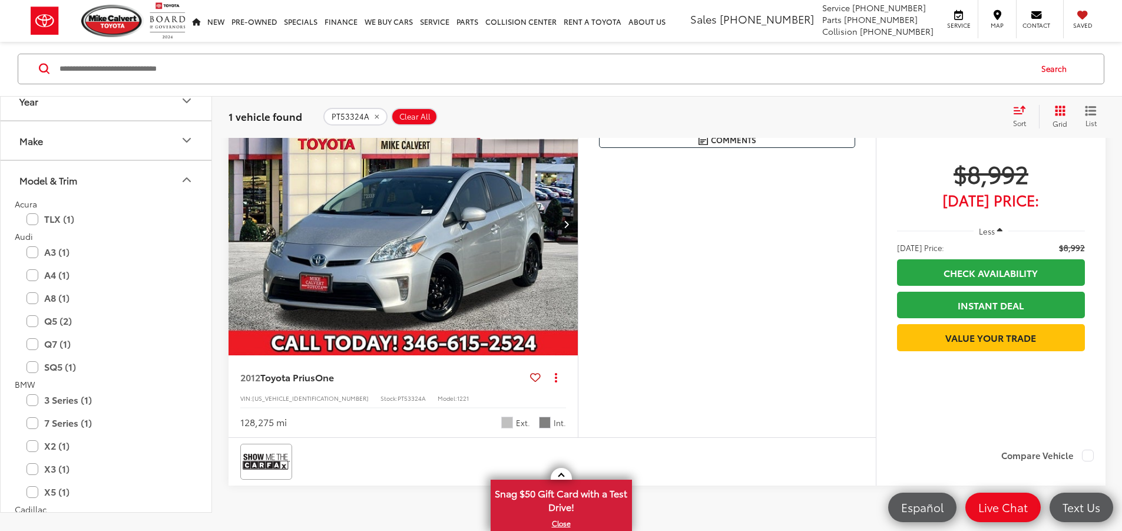
scroll to position [189, 0]
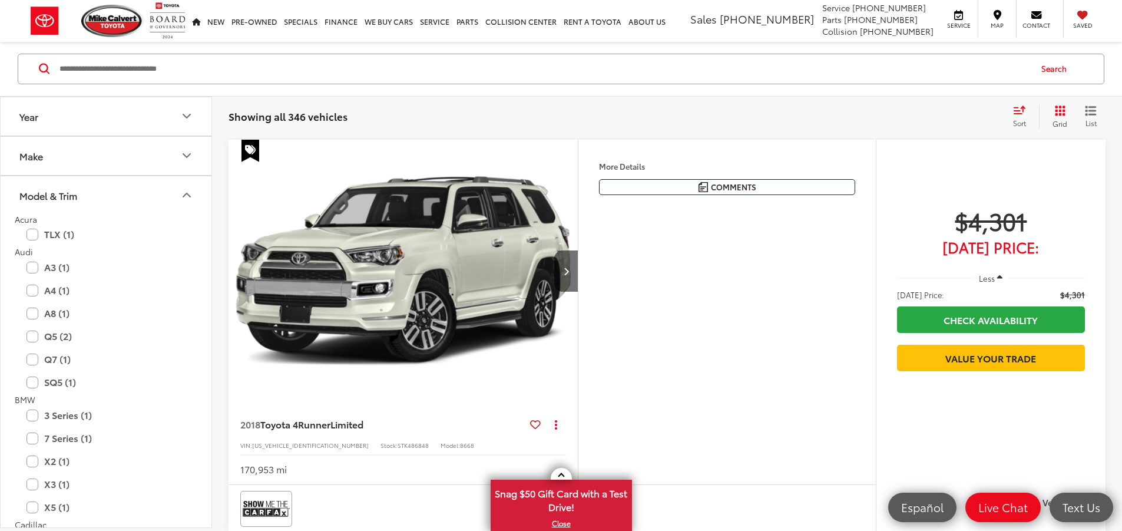
click at [58, 184] on button "Model & Trim" at bounding box center [107, 195] width 212 height 38
click at [53, 144] on button "Make" at bounding box center [107, 156] width 212 height 38
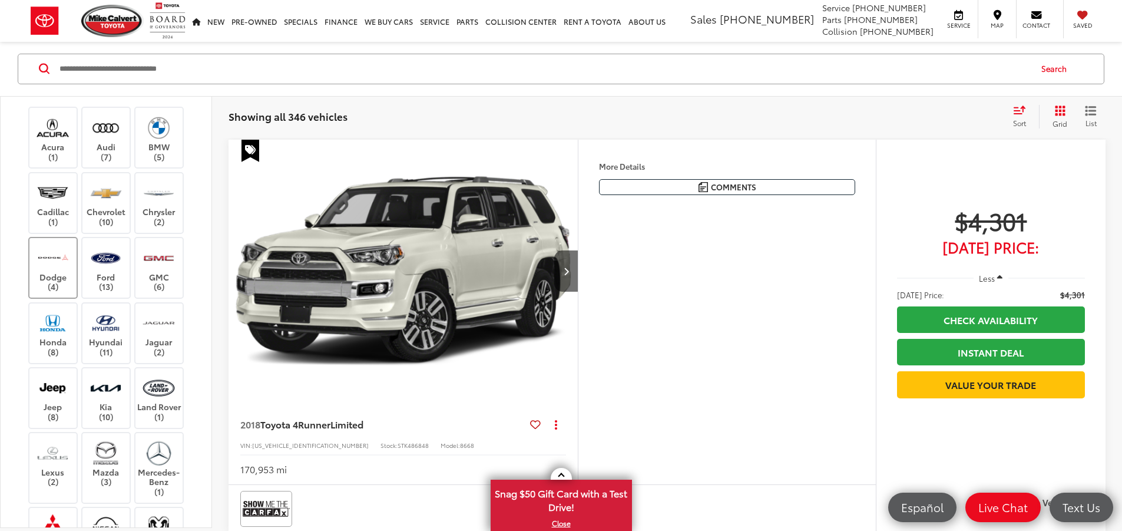
scroll to position [118, 0]
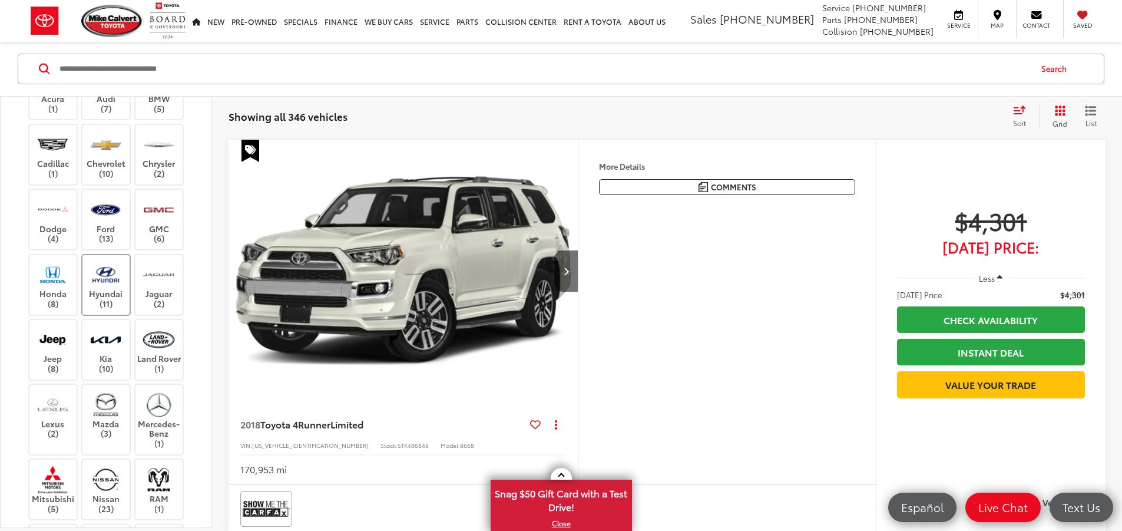
click at [111, 273] on img at bounding box center [106, 275] width 32 height 28
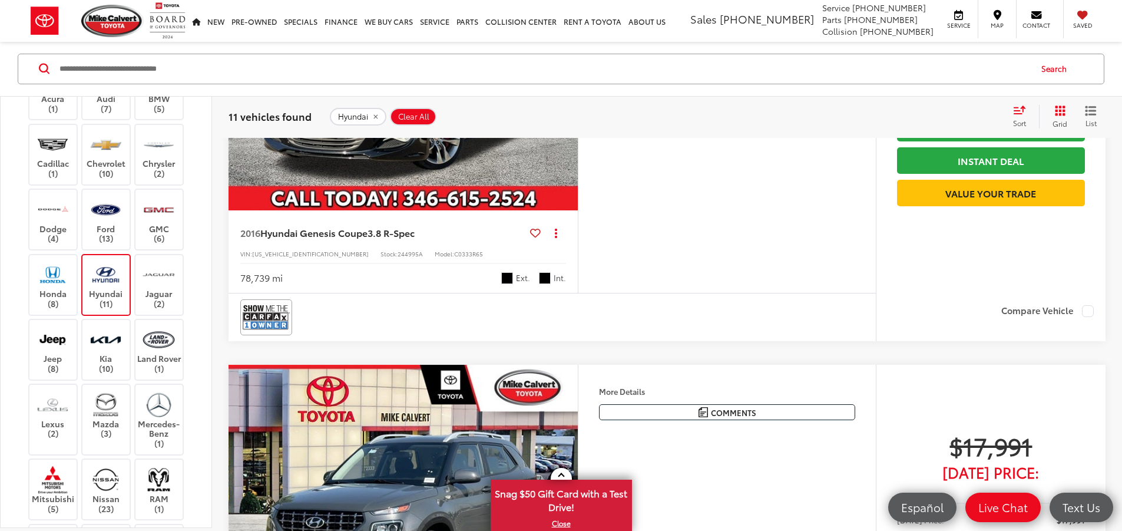
scroll to position [778, 0]
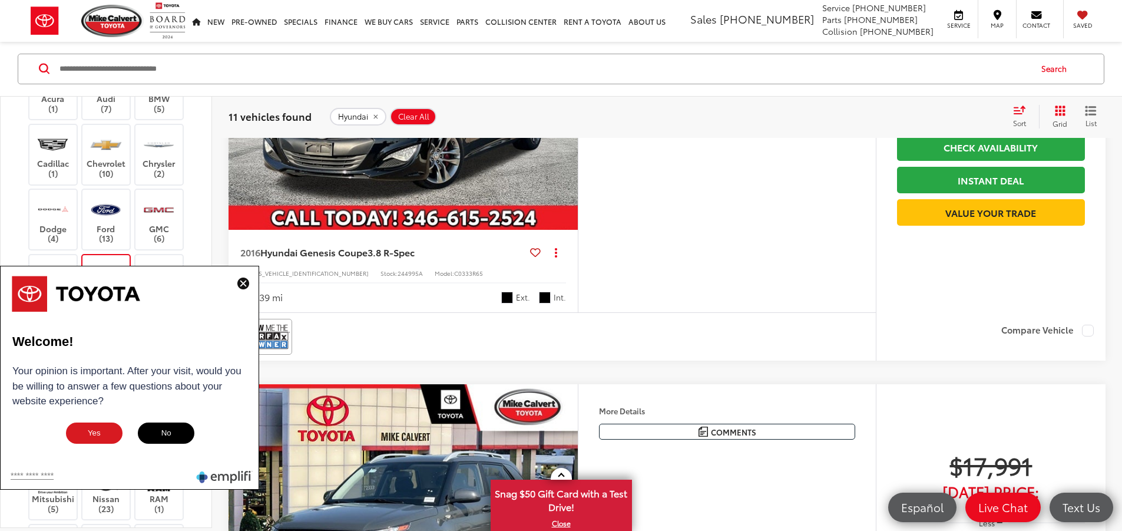
click at [239, 283] on img at bounding box center [243, 283] width 12 height 12
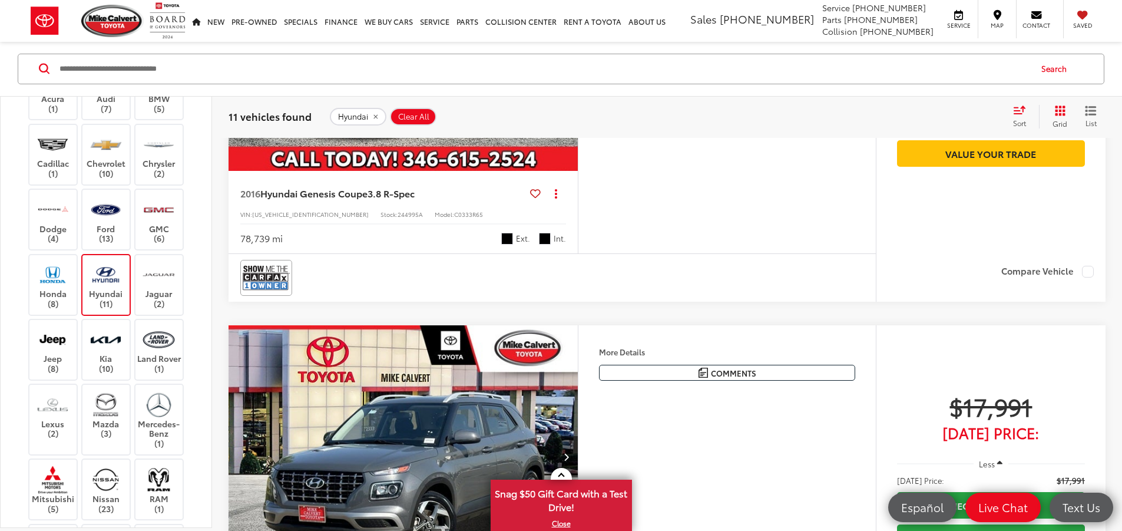
scroll to position [660, 0]
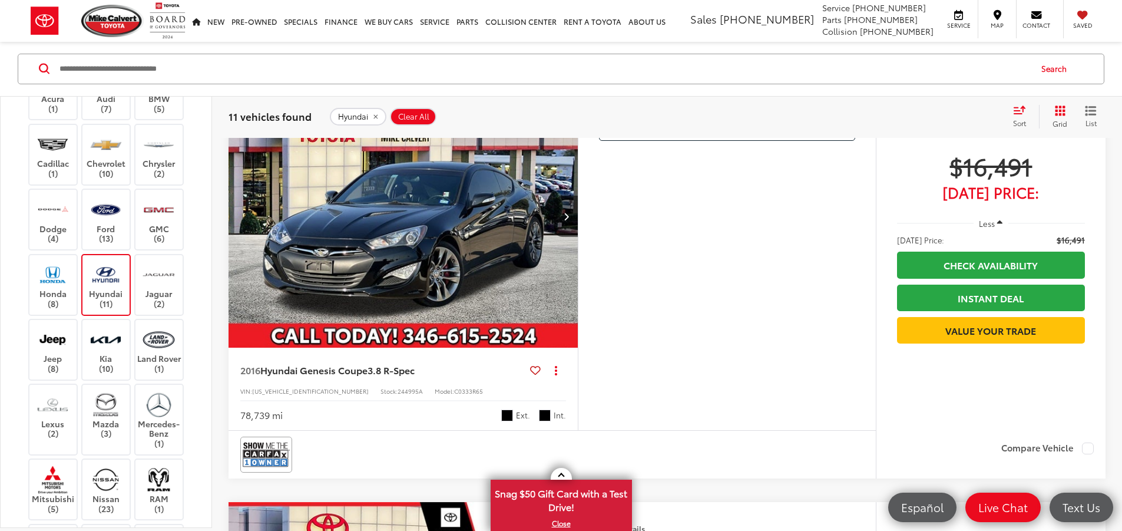
click at [436, 326] on img "2016 Hyundai Genesis Coupe 3.8 R-Spec 0" at bounding box center [403, 216] width 351 height 263
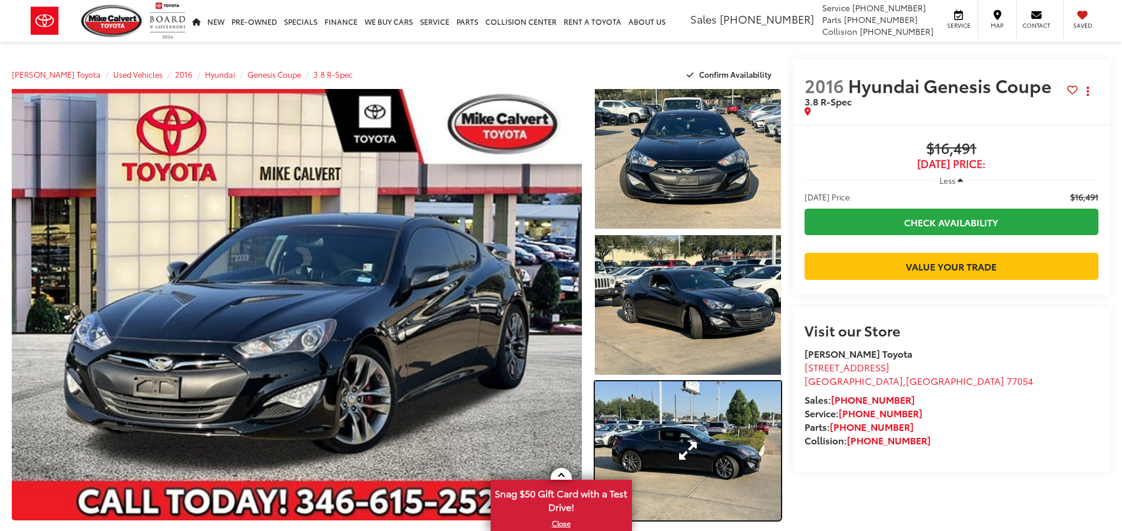
click at [725, 448] on link "Expand Photo 3" at bounding box center [688, 451] width 186 height 140
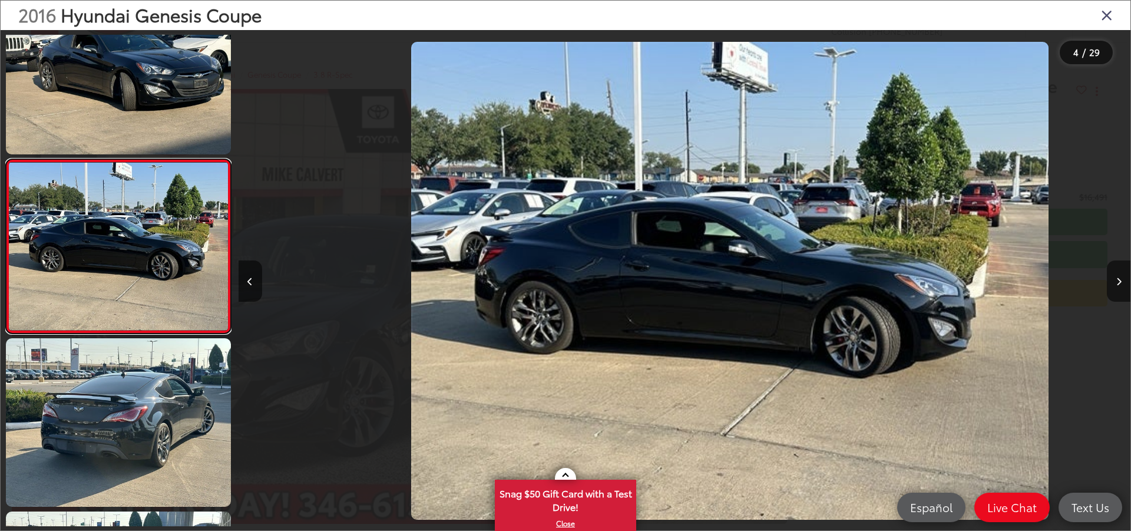
scroll to position [0, 2676]
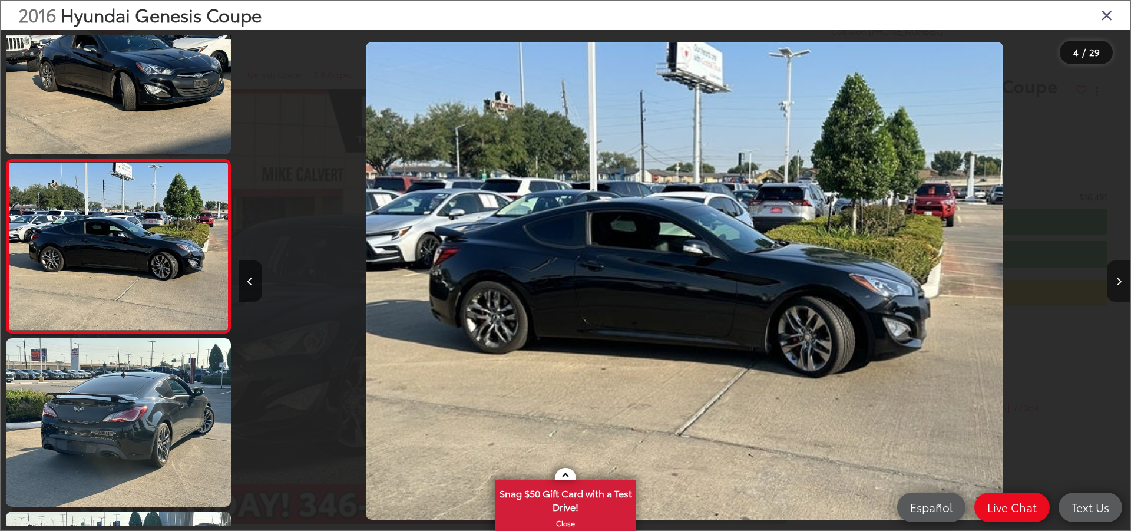
click at [1111, 277] on button "Next image" at bounding box center [1119, 280] width 24 height 41
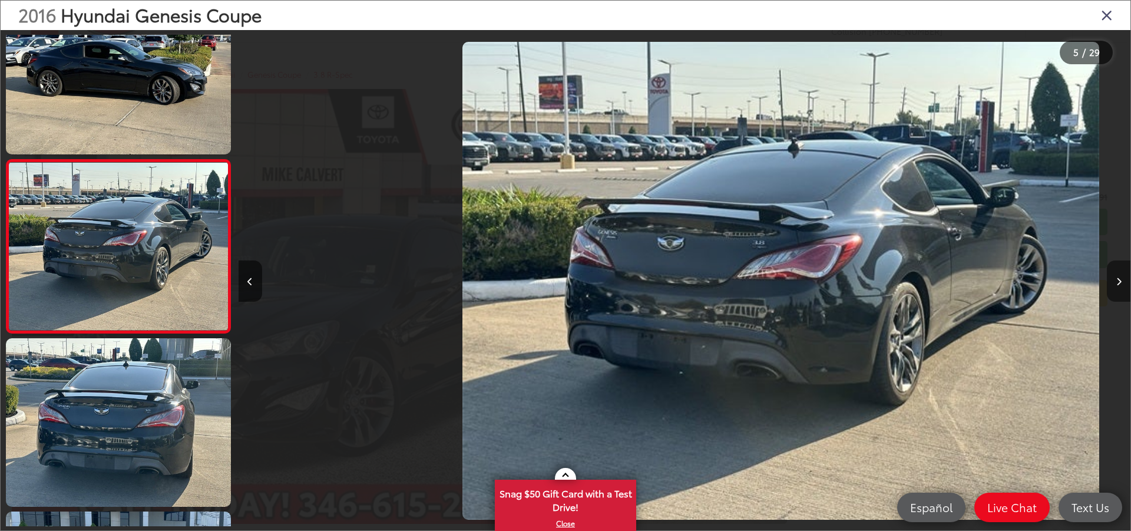
scroll to position [0, 3569]
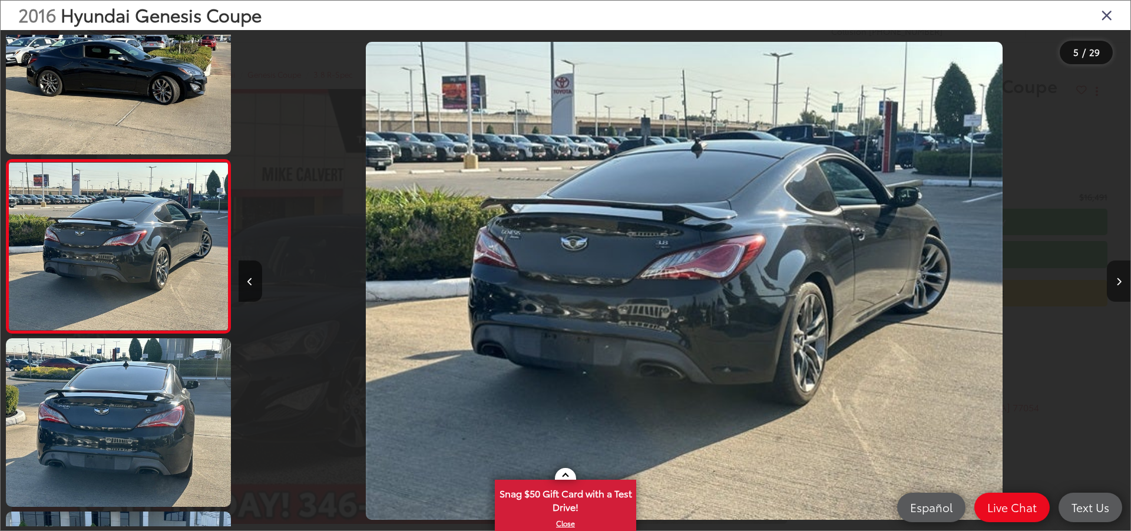
click at [1113, 277] on button "Next image" at bounding box center [1119, 280] width 24 height 41
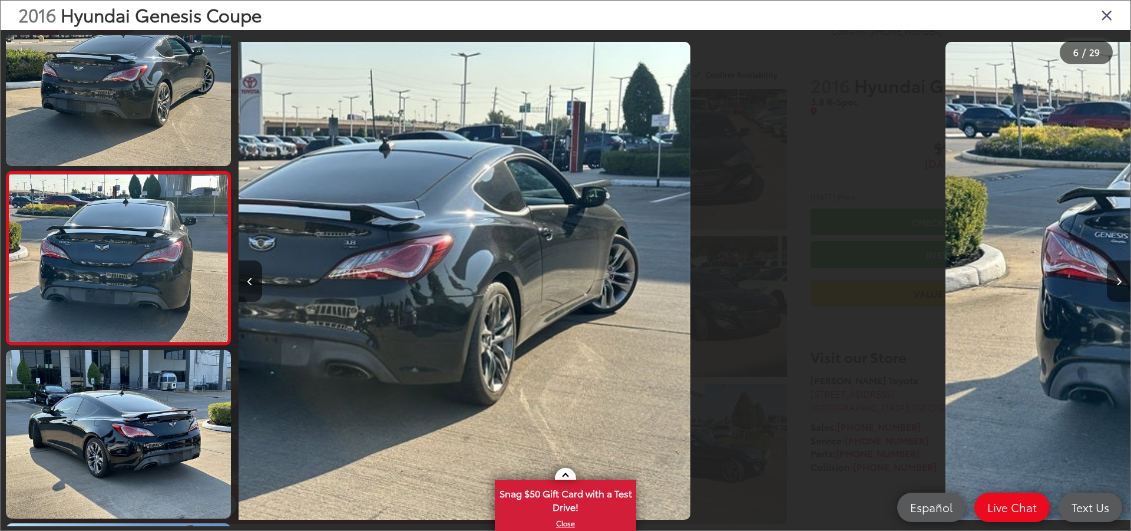
scroll to position [743, 0]
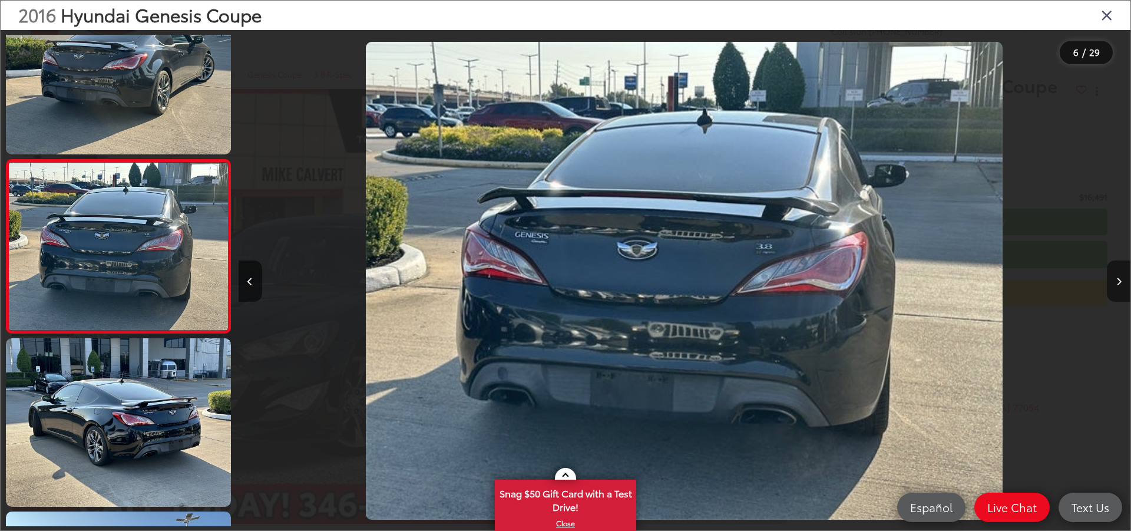
click at [1113, 277] on button "Next image" at bounding box center [1119, 280] width 24 height 41
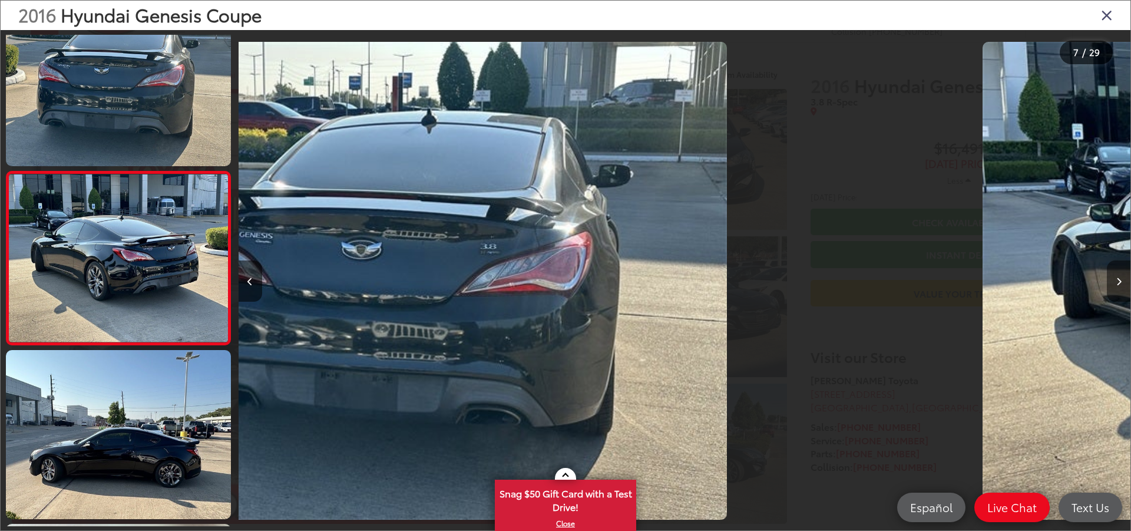
scroll to position [916, 0]
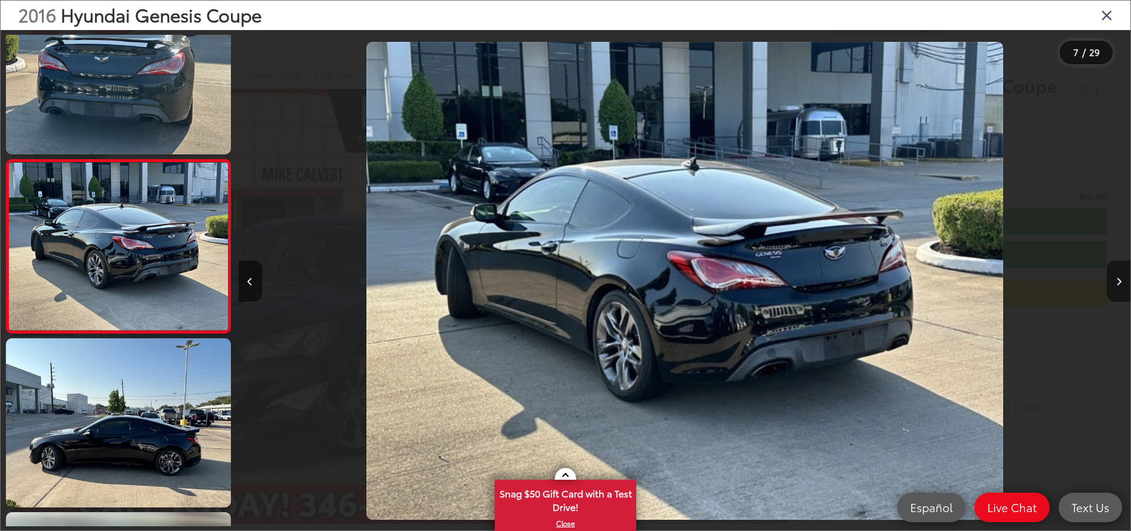
click at [1113, 277] on button "Next image" at bounding box center [1119, 280] width 24 height 41
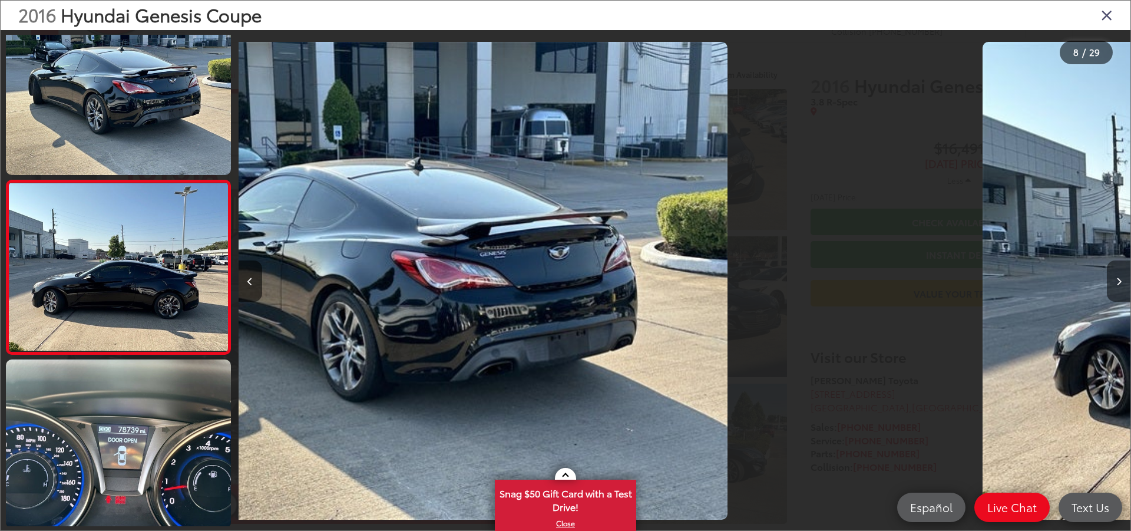
scroll to position [1089, 0]
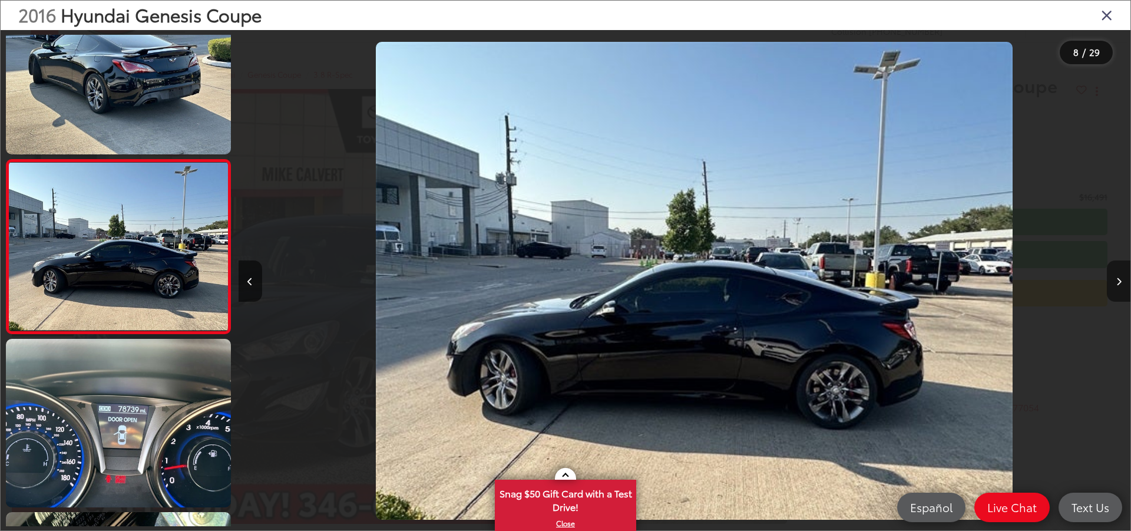
click at [1113, 277] on button "Next image" at bounding box center [1119, 280] width 24 height 41
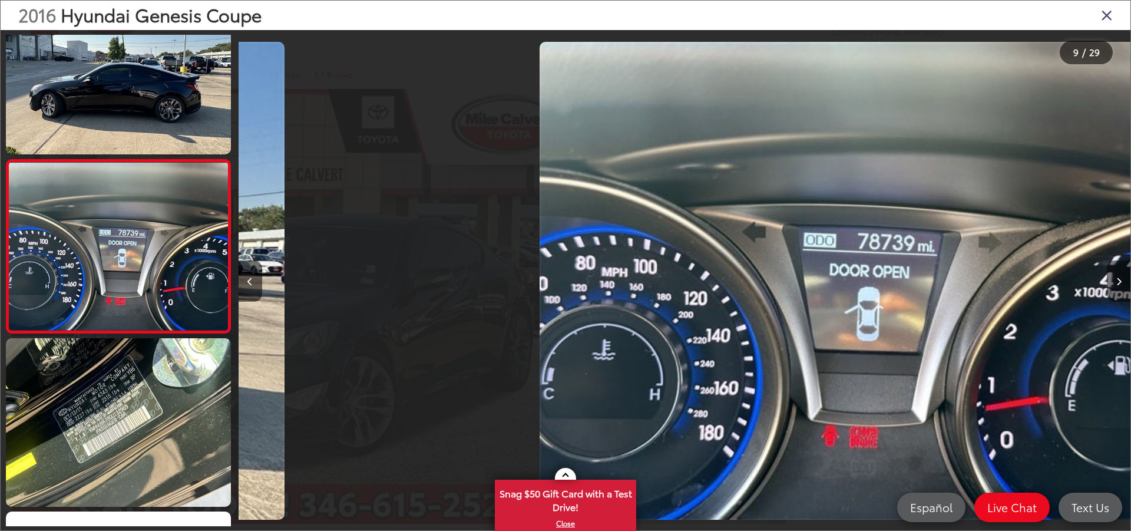
scroll to position [0, 7137]
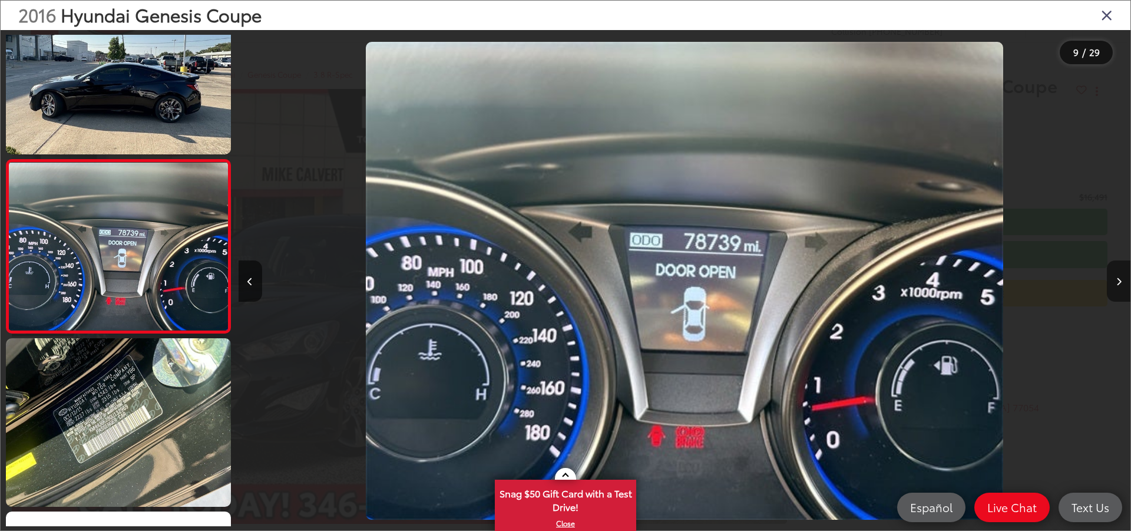
click at [1113, 277] on button "Next image" at bounding box center [1119, 280] width 24 height 41
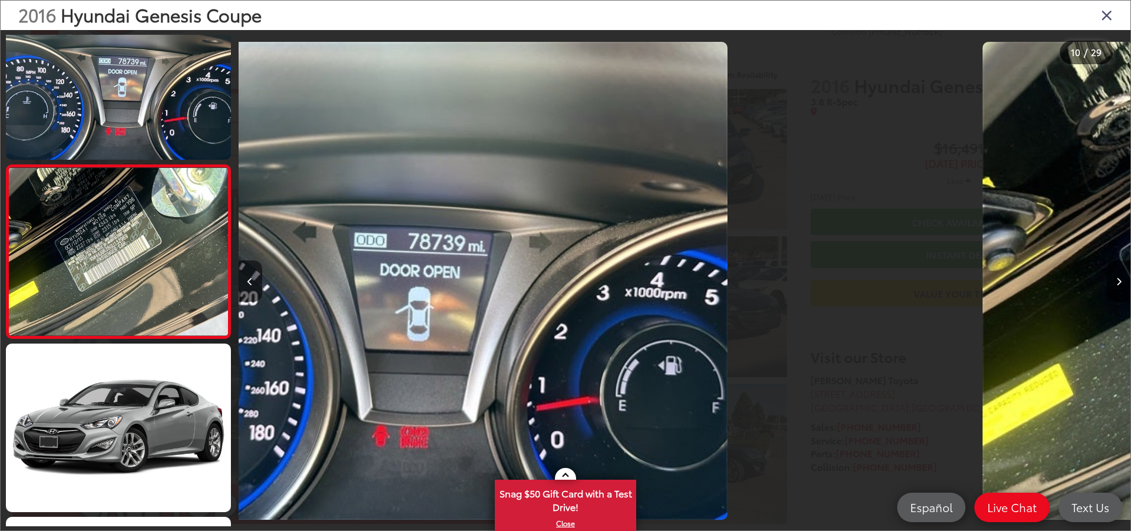
scroll to position [1436, 0]
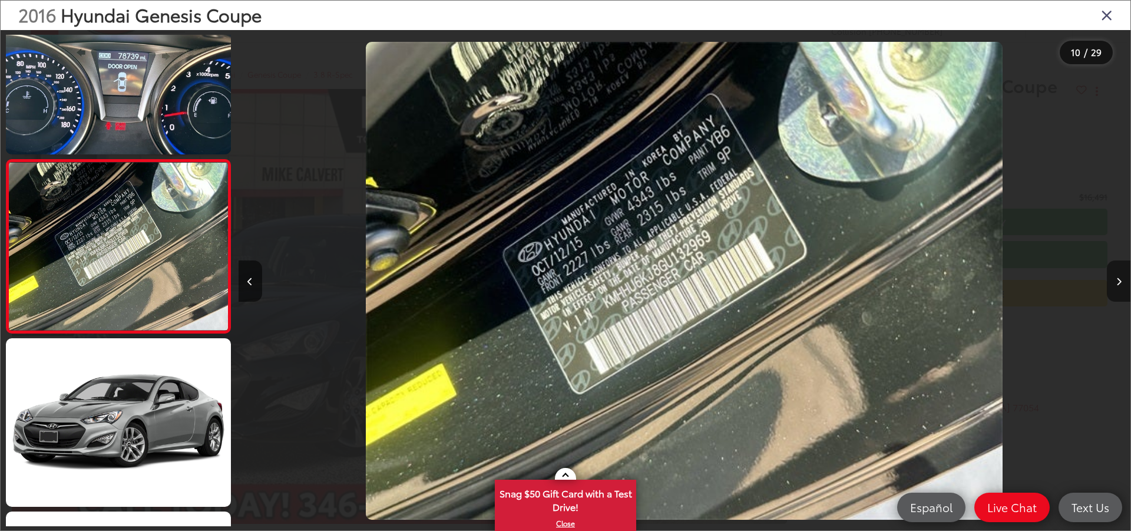
click at [1122, 280] on button "Next image" at bounding box center [1119, 280] width 24 height 41
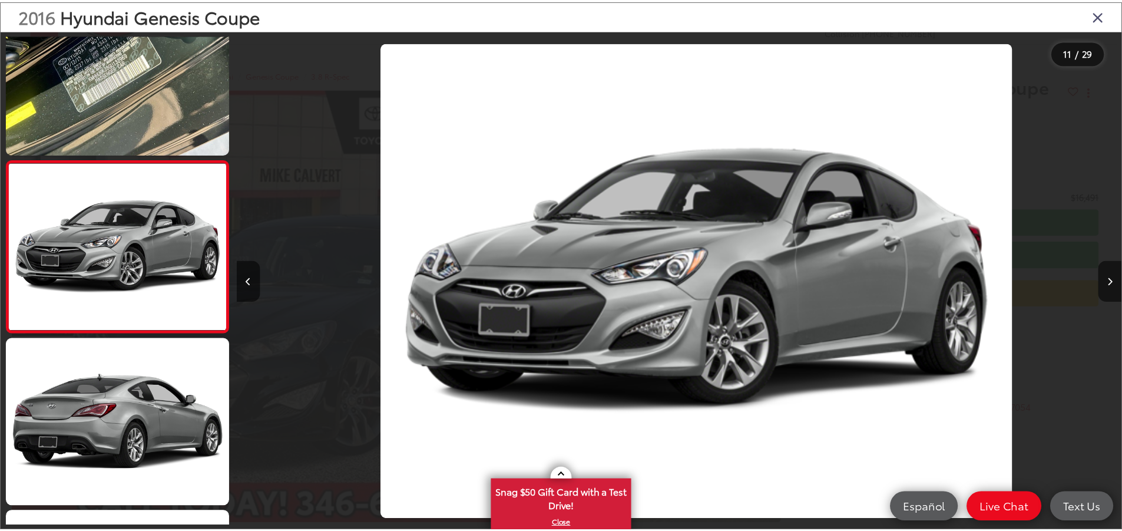
scroll to position [0, 8922]
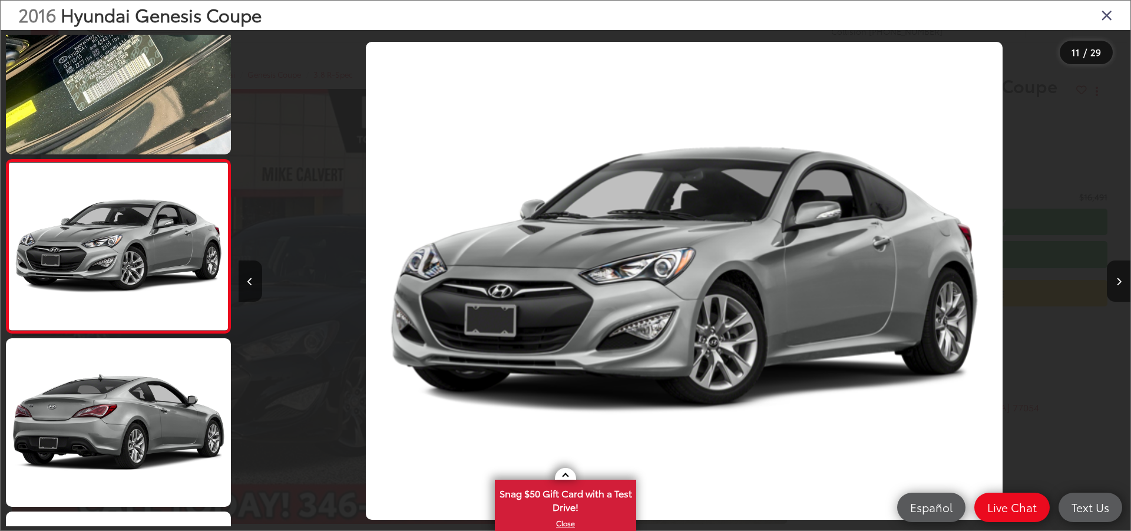
click at [1113, 10] on div "2016 Hyundai Genesis Coupe" at bounding box center [566, 15] width 1130 height 29
click at [1109, 11] on icon "Close gallery" at bounding box center [1107, 14] width 12 height 15
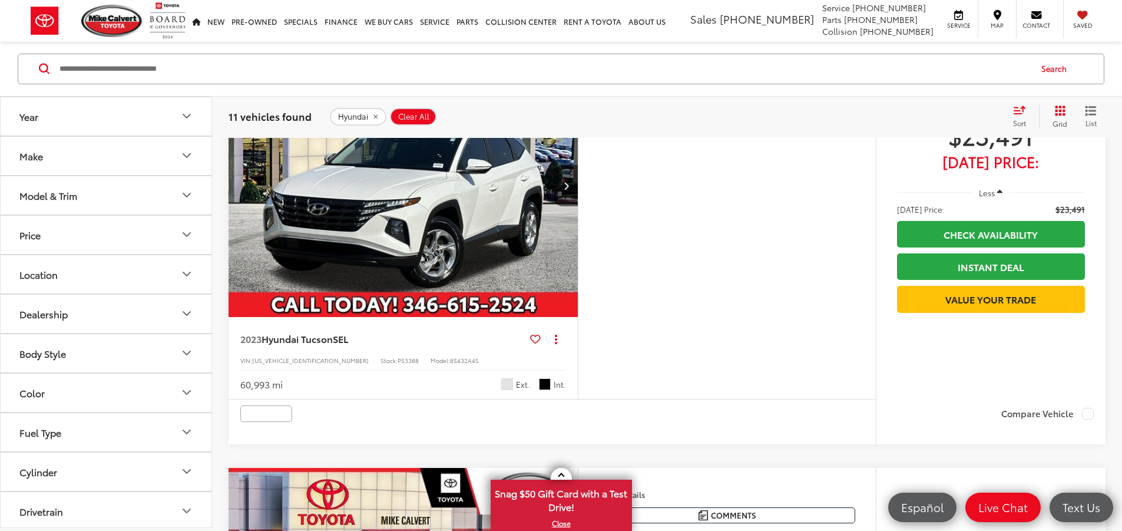
scroll to position [3193, 0]
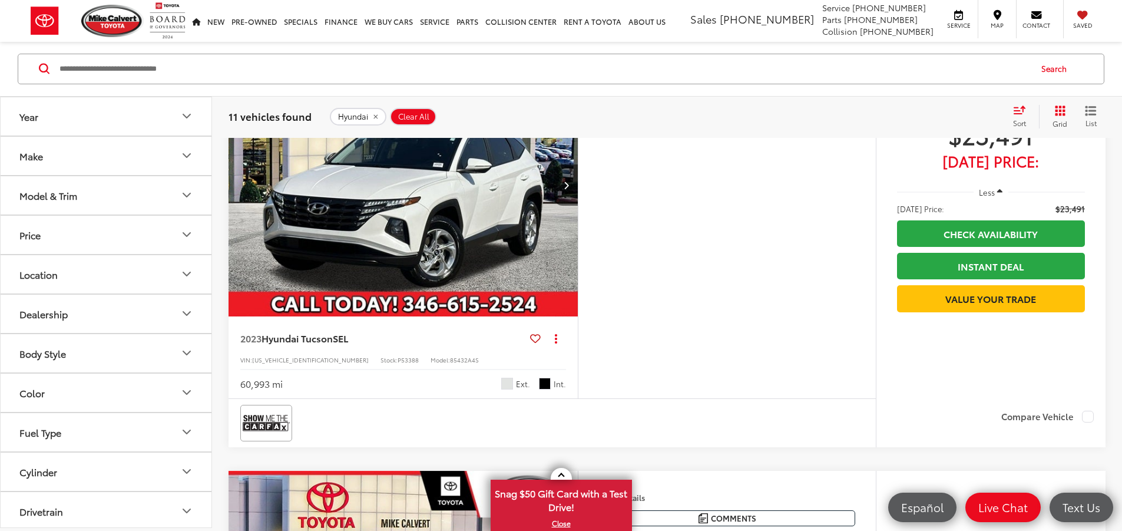
click at [154, 61] on input "Search by Make, Model, or Keyword" at bounding box center [544, 69] width 972 height 28
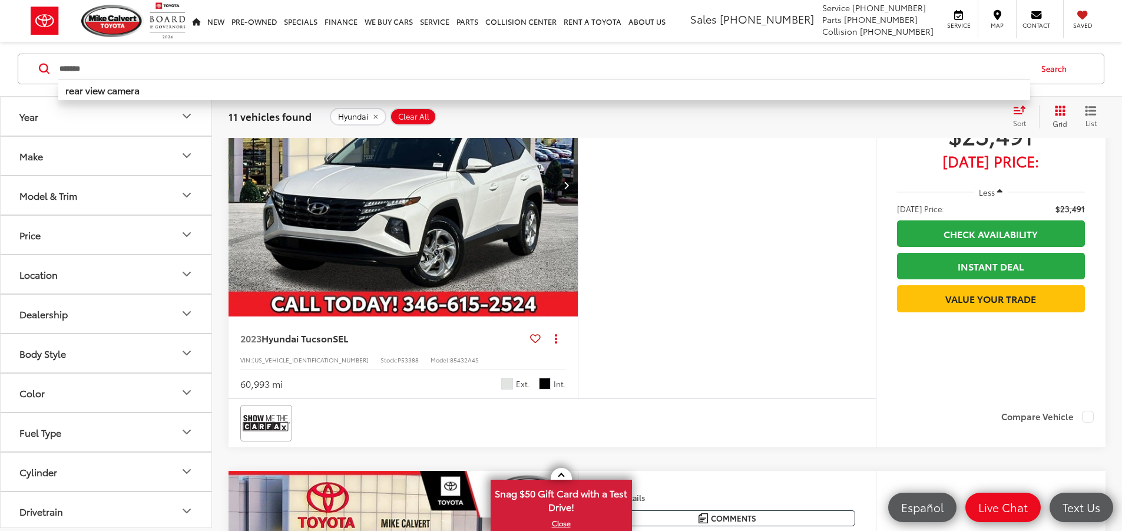
type input "*******"
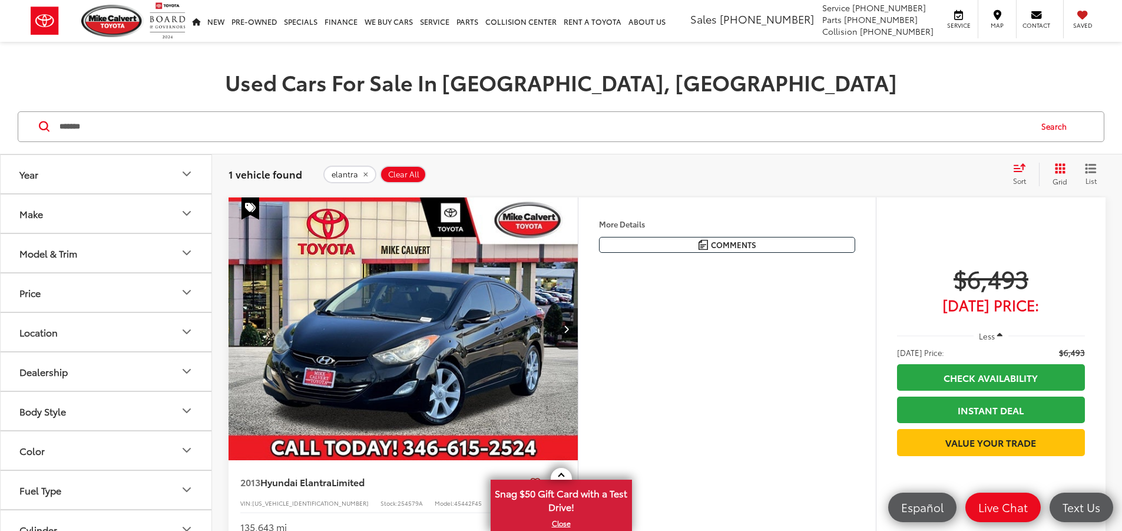
scroll to position [130, 0]
